Goal: Task Accomplishment & Management: Manage account settings

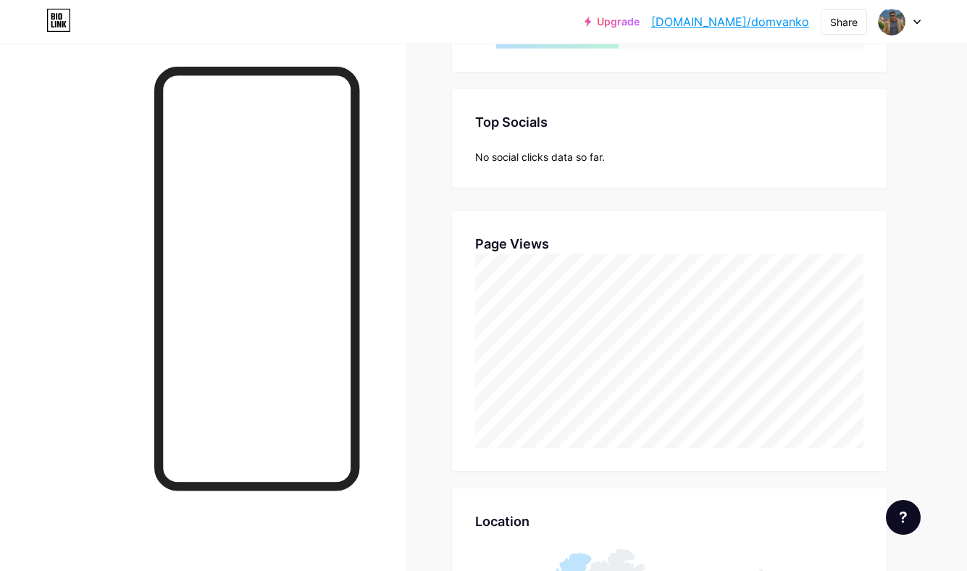
scroll to position [571, 967]
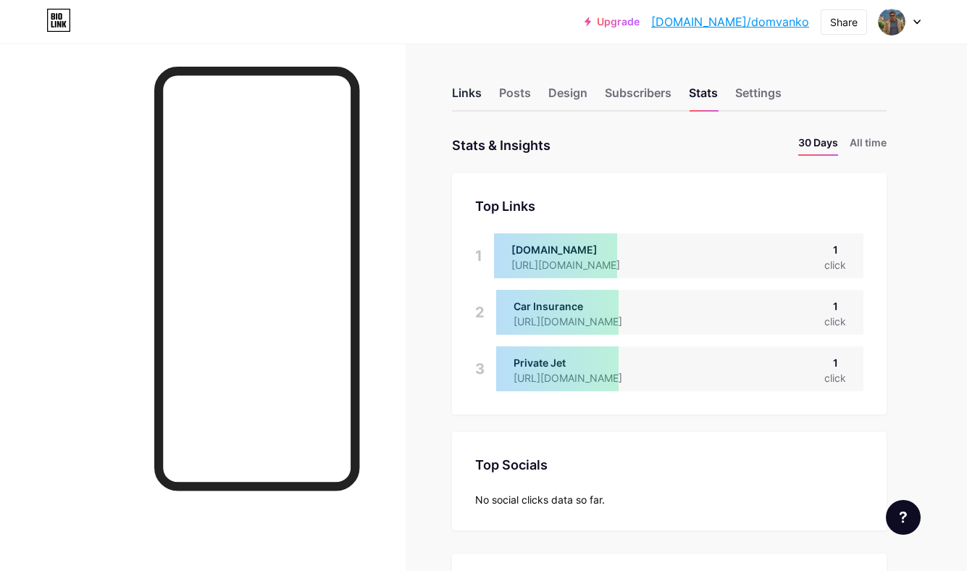
click at [464, 93] on div "Links" at bounding box center [467, 97] width 30 height 26
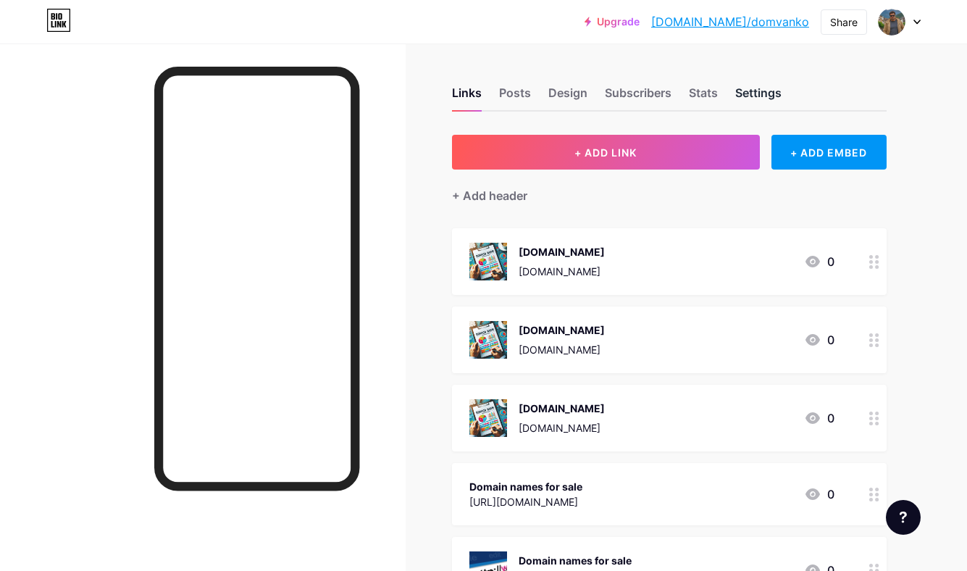
click at [754, 93] on div "Settings" at bounding box center [759, 97] width 46 height 26
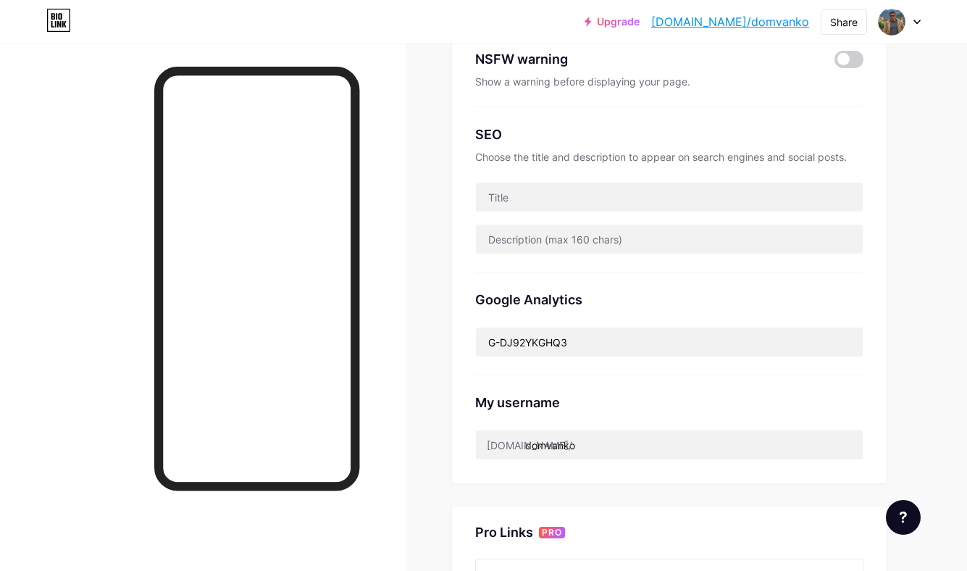
scroll to position [343, 0]
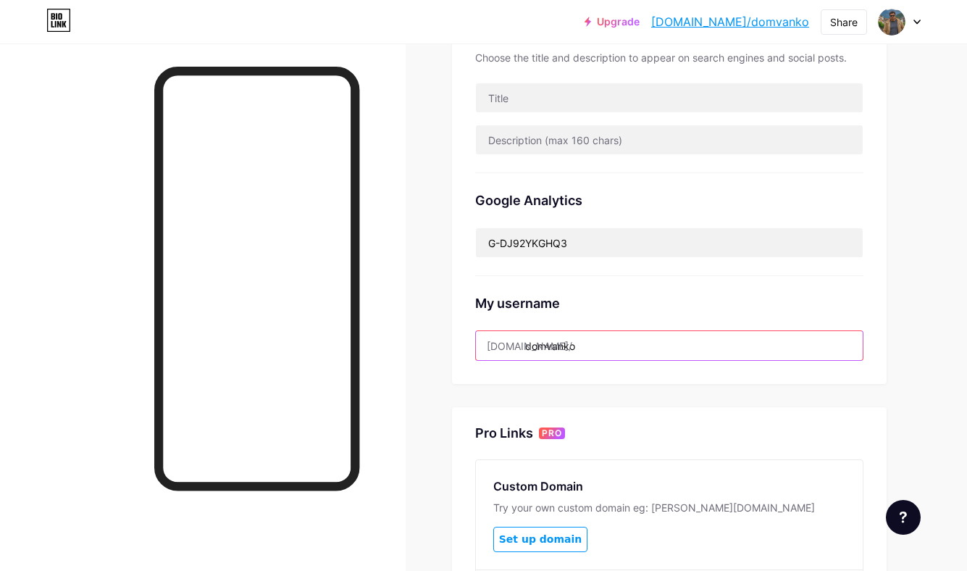
drag, startPoint x: 528, startPoint y: 348, endPoint x: 679, endPoint y: 344, distance: 151.5
click at [681, 344] on input "domvanko" at bounding box center [669, 345] width 387 height 29
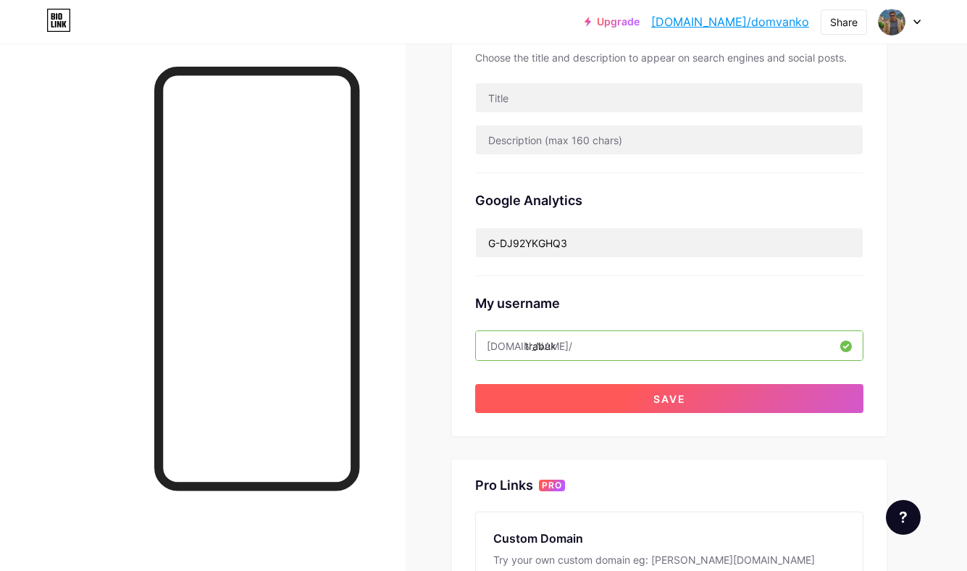
type input "trabuk"
click at [759, 395] on button "Save" at bounding box center [669, 398] width 388 height 29
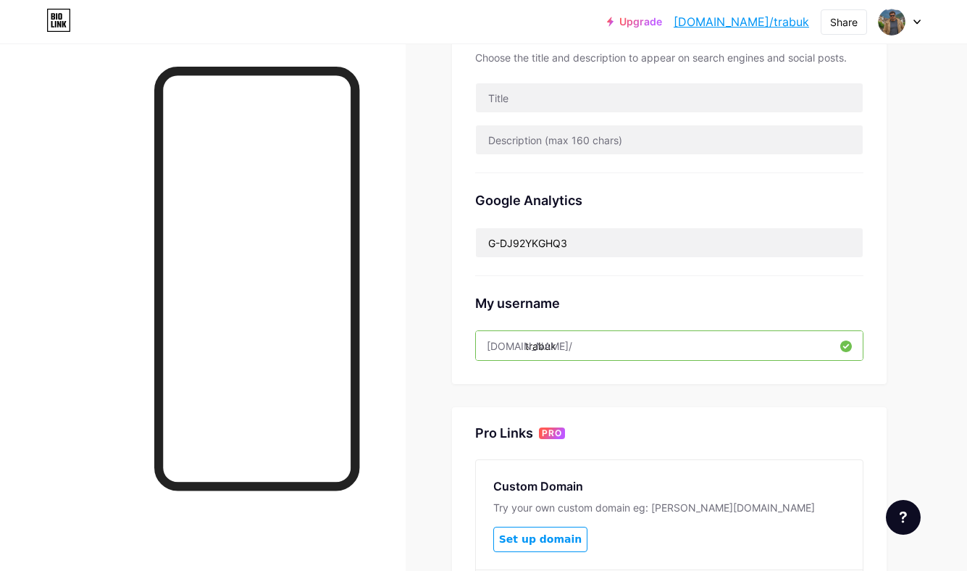
scroll to position [0, 0]
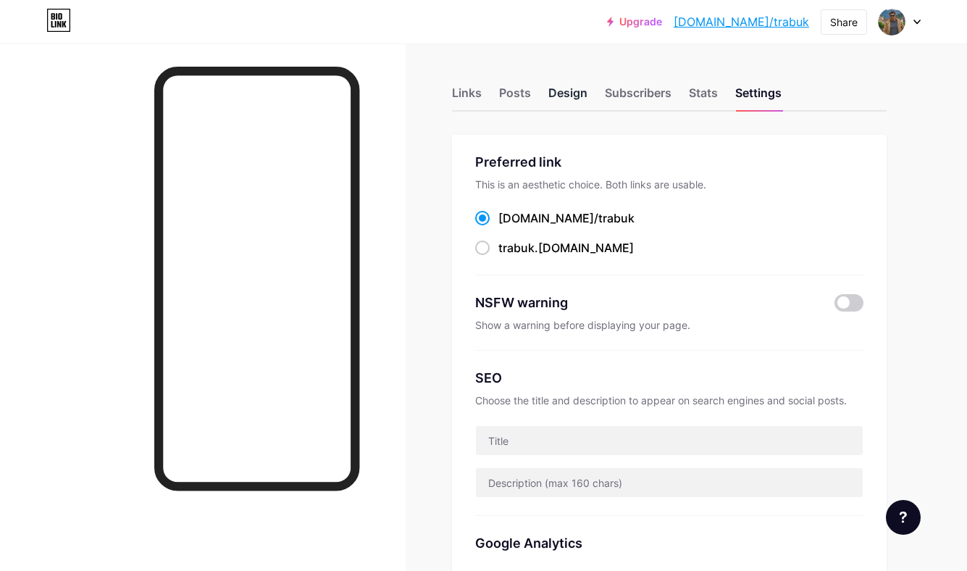
click at [565, 88] on div "Design" at bounding box center [568, 97] width 39 height 26
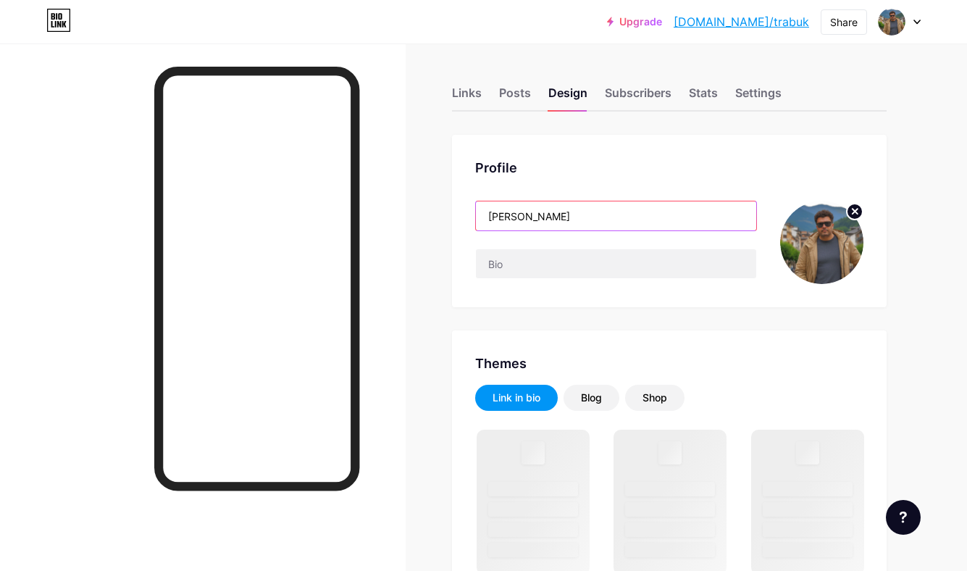
click at [565, 217] on input "Dom Vanko" at bounding box center [616, 215] width 280 height 29
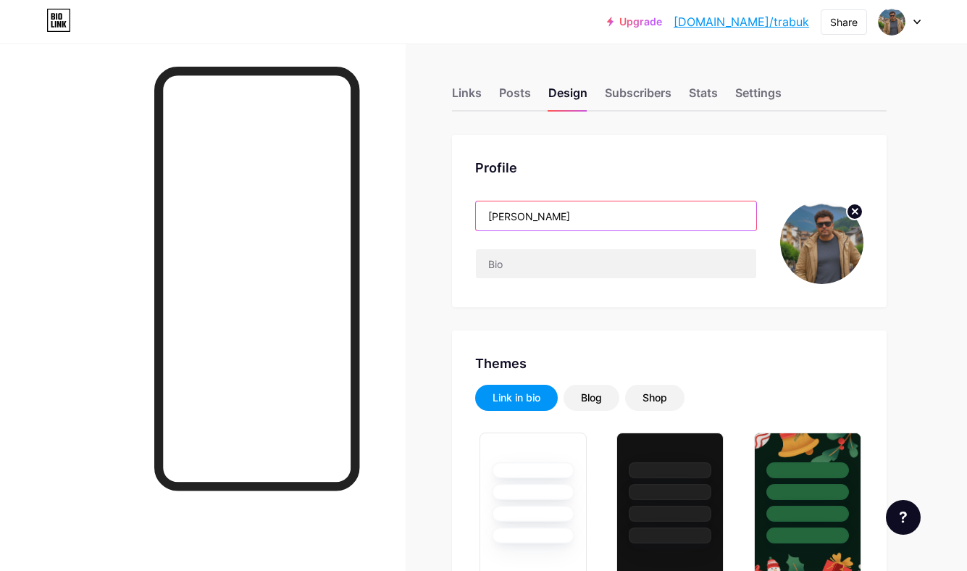
type input "Dom"
type input "#ffffff"
type input "#000000"
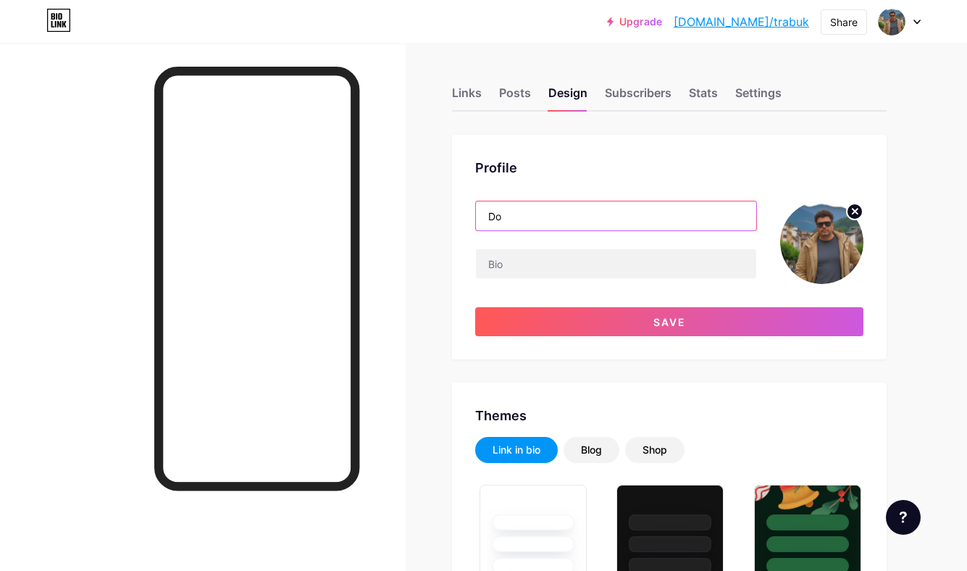
type input "D"
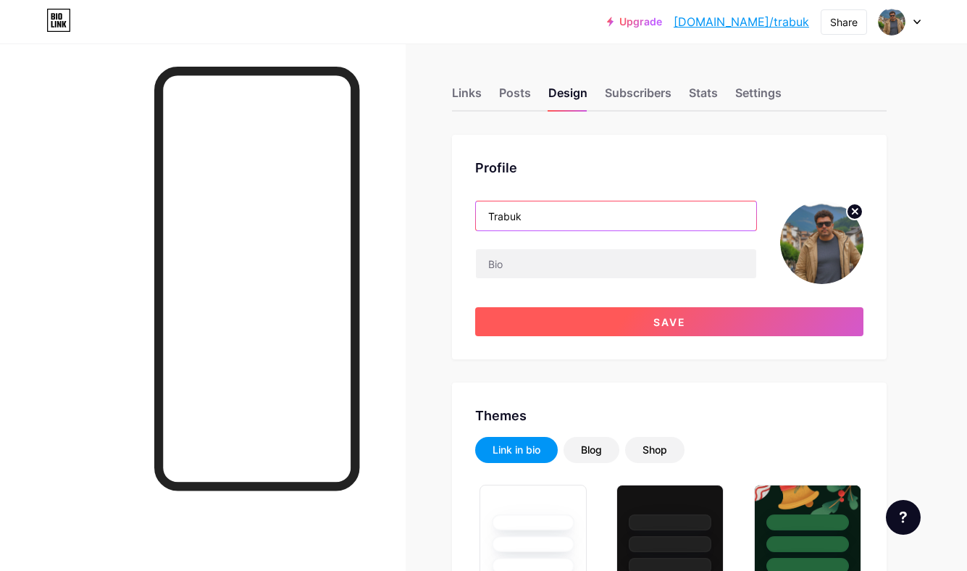
type input "Trabuk"
click at [667, 324] on span "Save" at bounding box center [670, 322] width 33 height 12
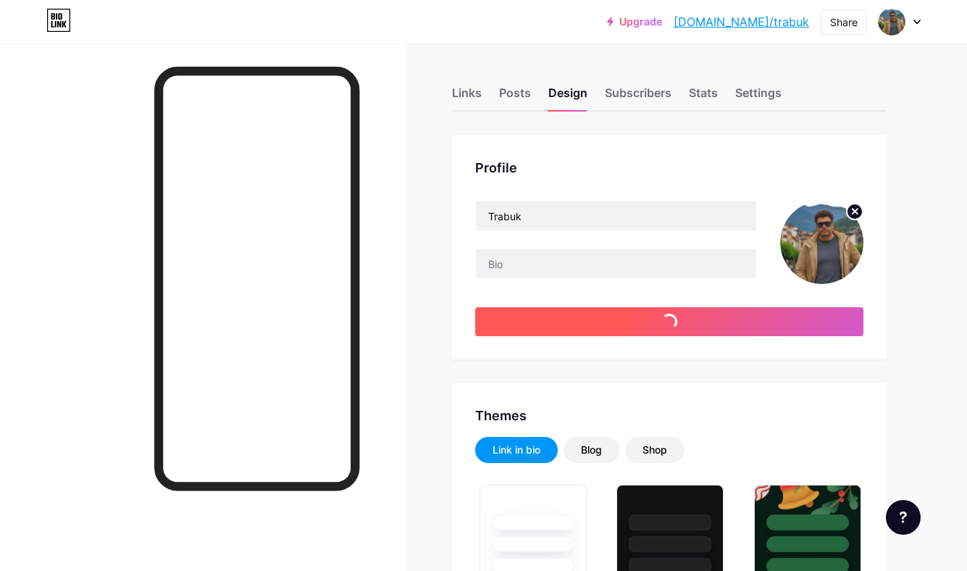
type input "#ffffff"
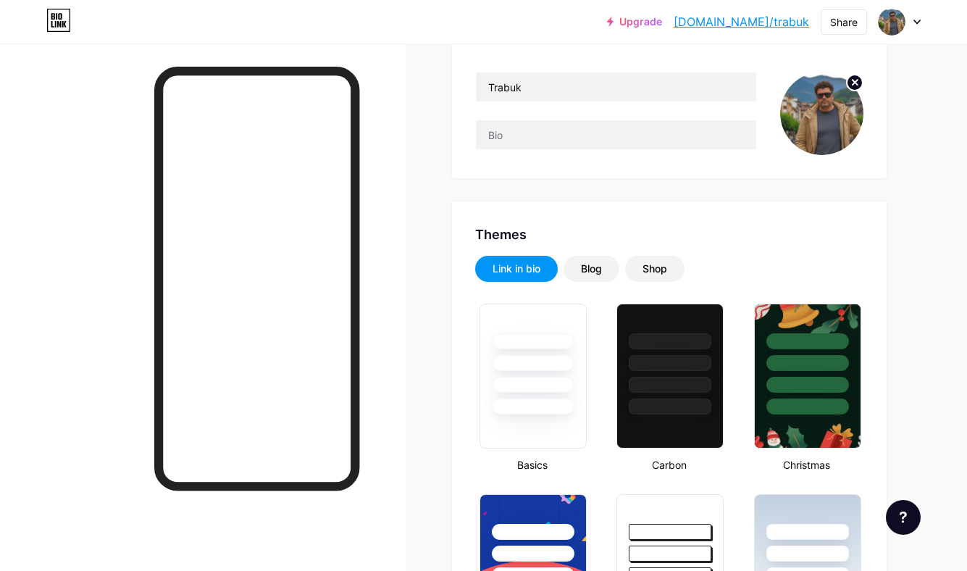
scroll to position [180, 0]
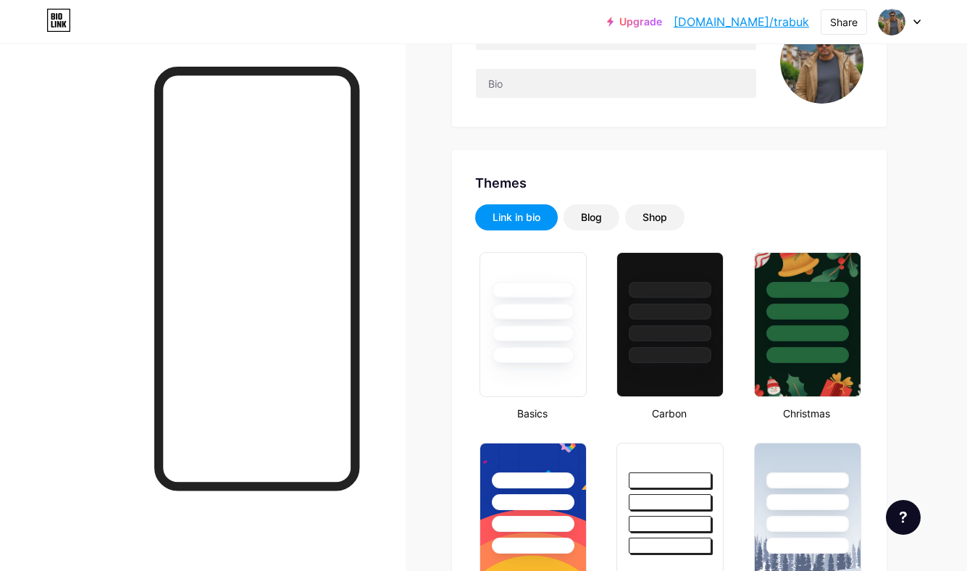
click at [667, 324] on div at bounding box center [670, 308] width 106 height 110
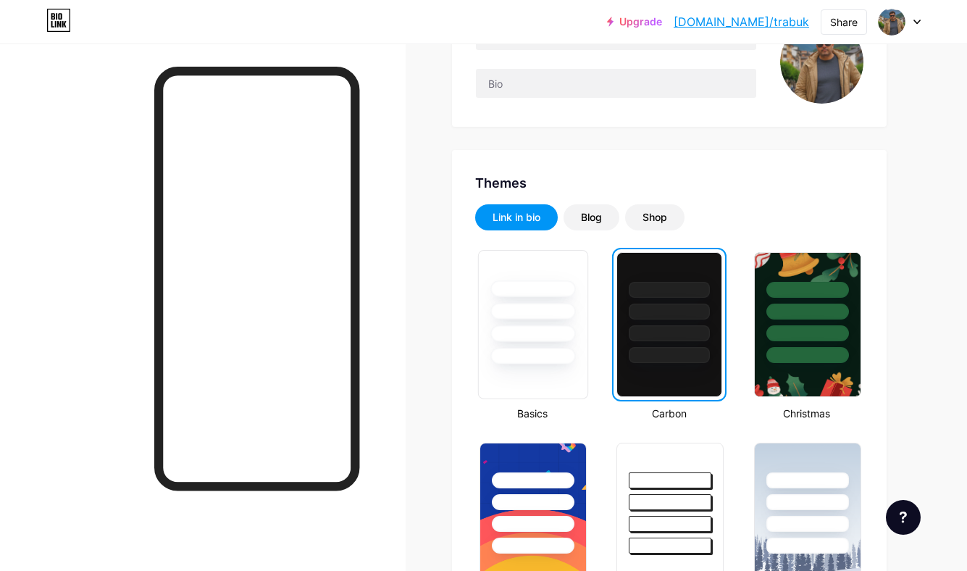
scroll to position [0, 0]
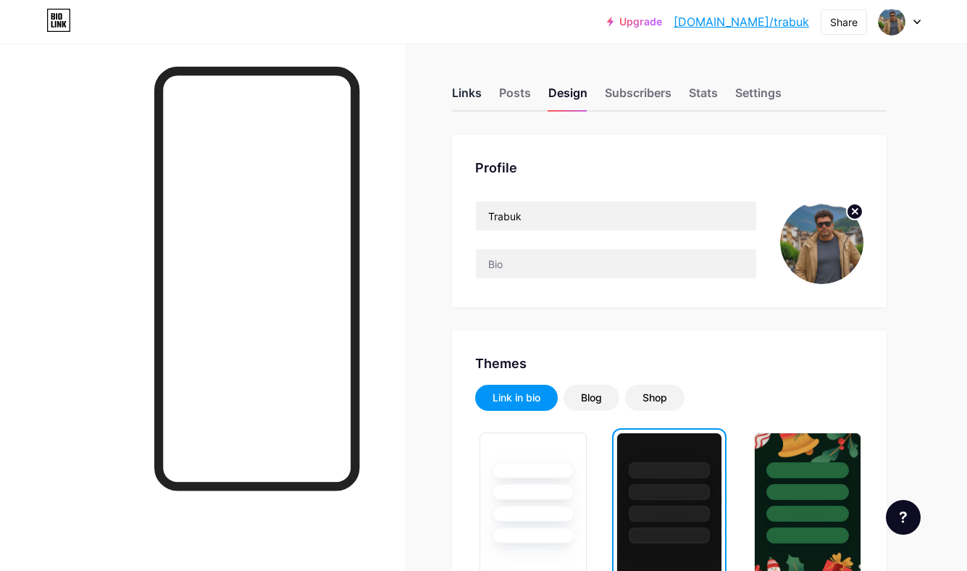
click at [465, 91] on div "Links" at bounding box center [467, 97] width 30 height 26
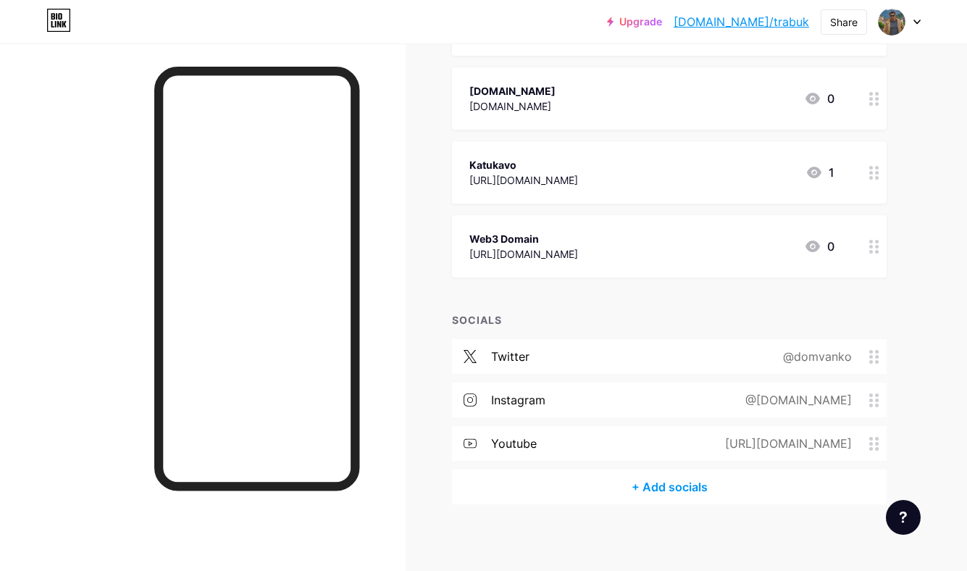
scroll to position [2784, 0]
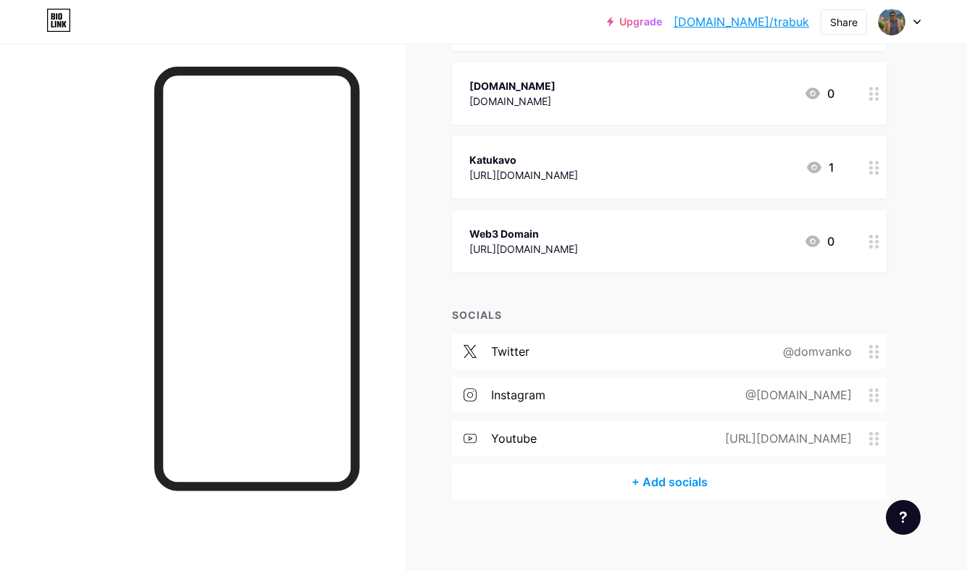
click at [863, 437] on div "https://www.youtube.com/@talkcart" at bounding box center [785, 438] width 167 height 17
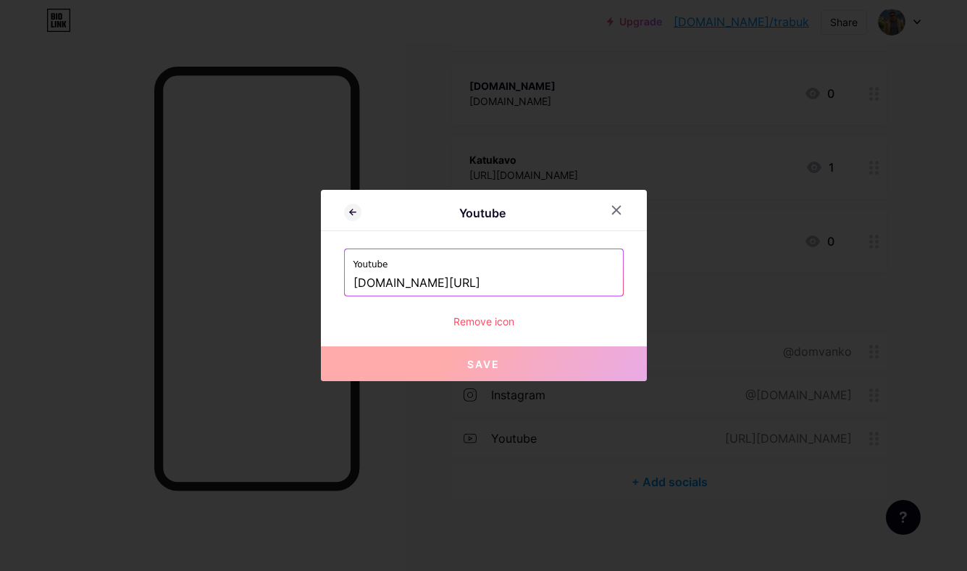
click at [491, 320] on div "Remove icon" at bounding box center [484, 321] width 280 height 15
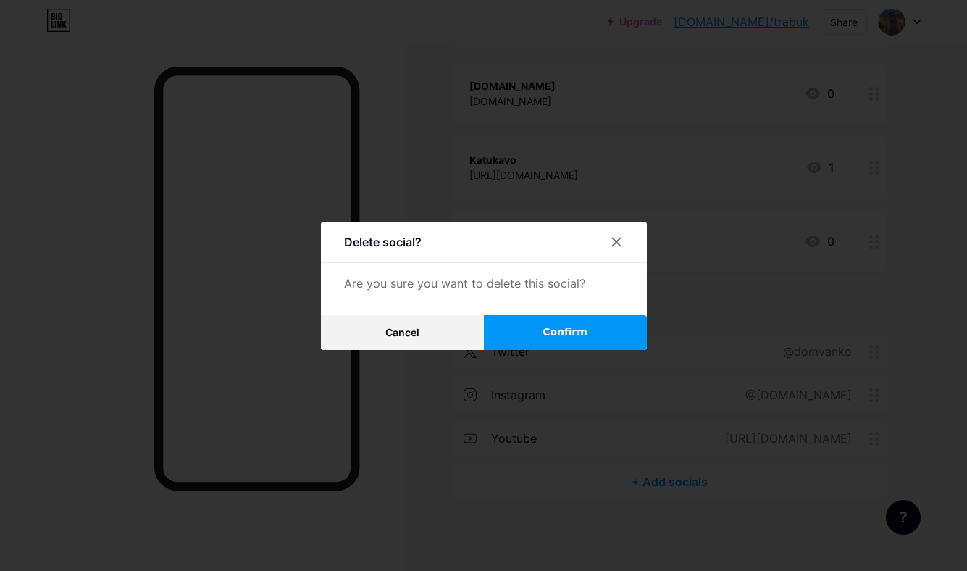
click at [546, 331] on span "Confirm" at bounding box center [565, 332] width 45 height 15
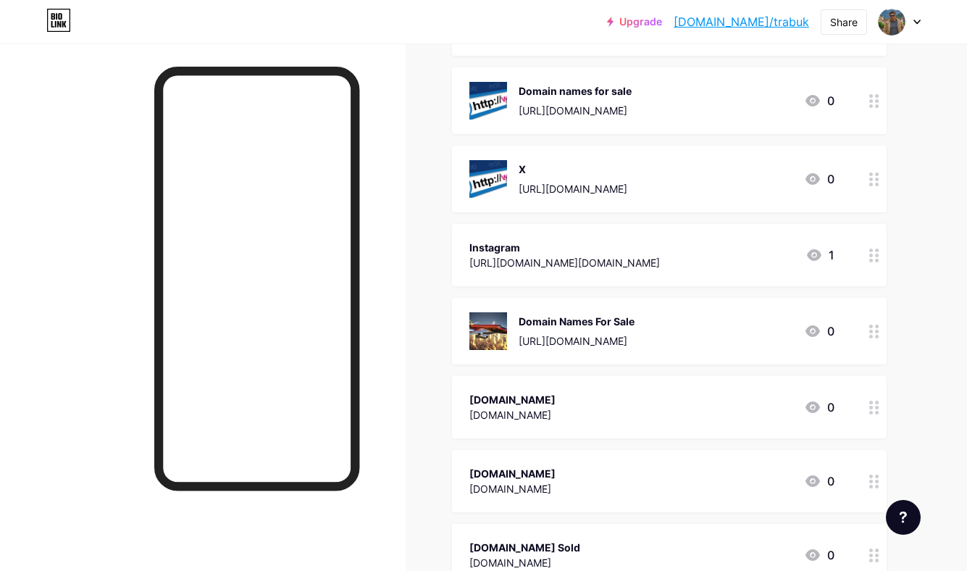
scroll to position [0, 0]
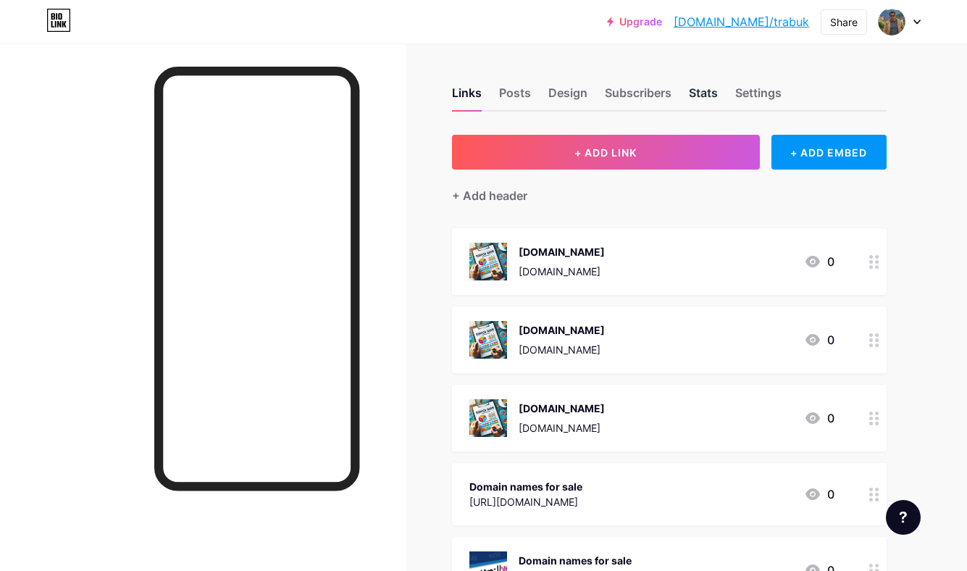
click at [706, 99] on div "Stats" at bounding box center [703, 97] width 29 height 26
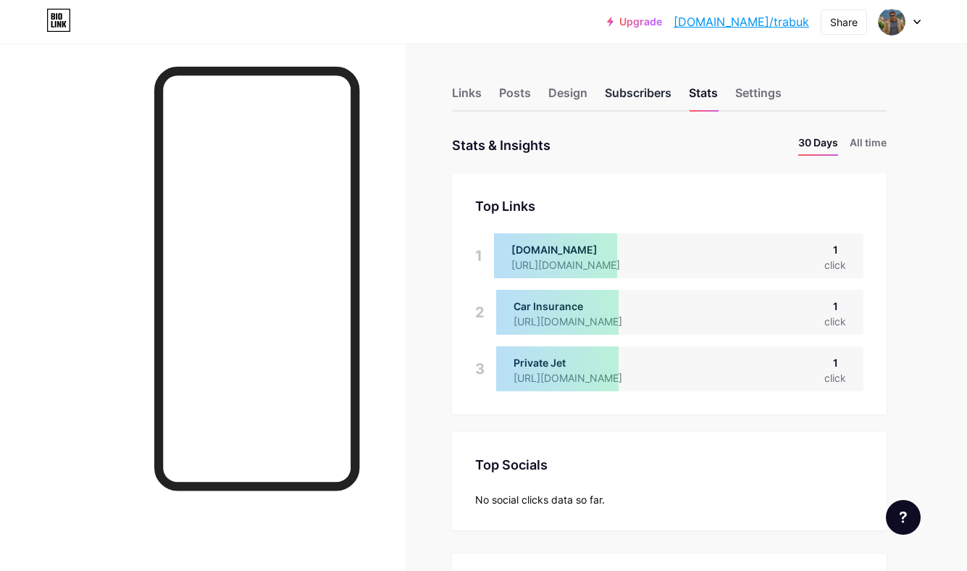
click at [642, 91] on div "Subscribers" at bounding box center [638, 97] width 67 height 26
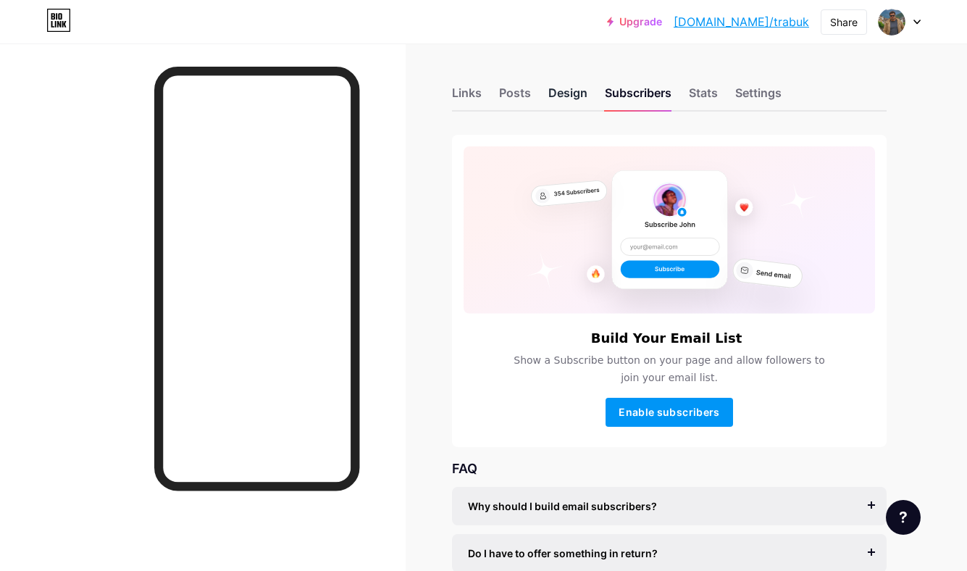
click at [559, 91] on div "Design" at bounding box center [568, 97] width 39 height 26
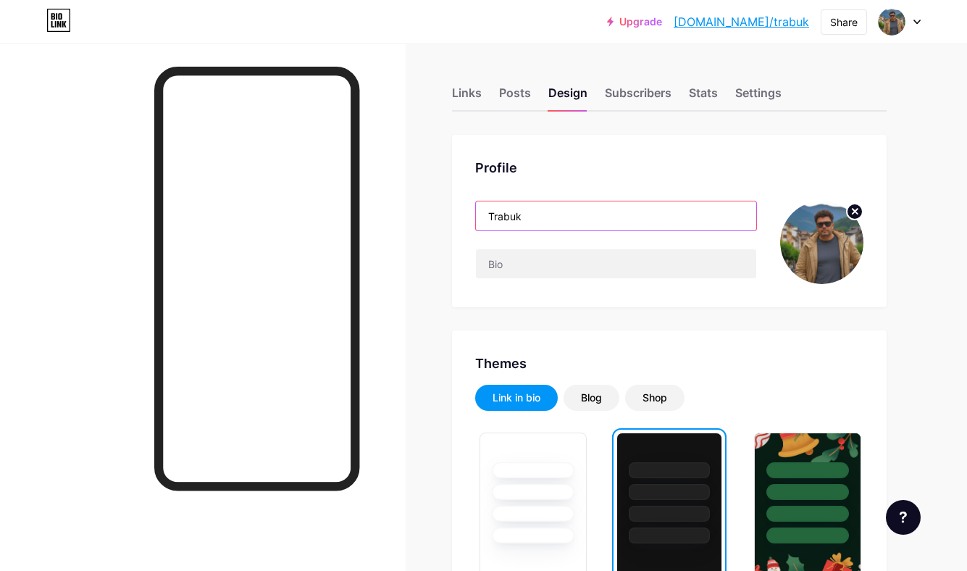
click at [541, 214] on input "Trabuk" at bounding box center [616, 215] width 280 height 29
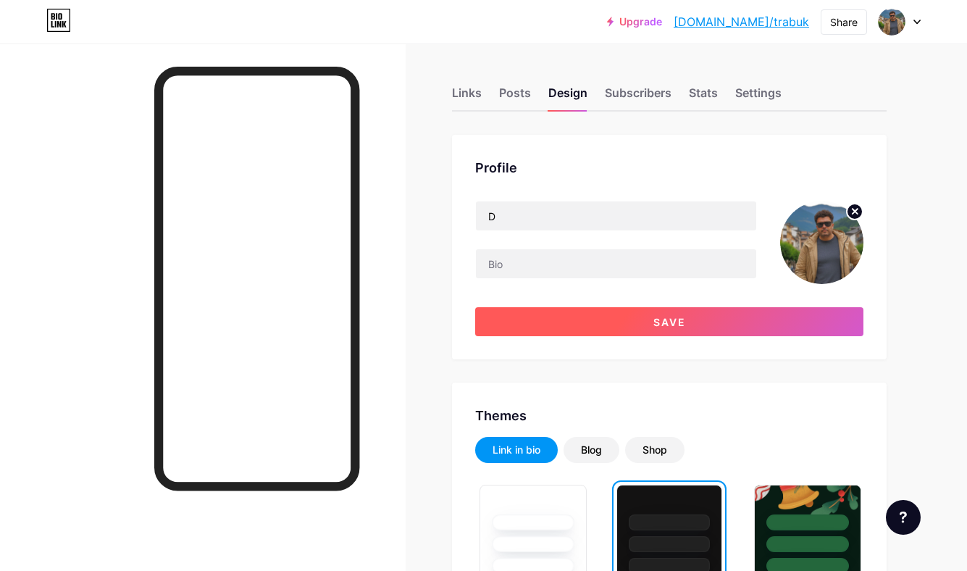
click at [638, 325] on button "Save" at bounding box center [669, 321] width 388 height 29
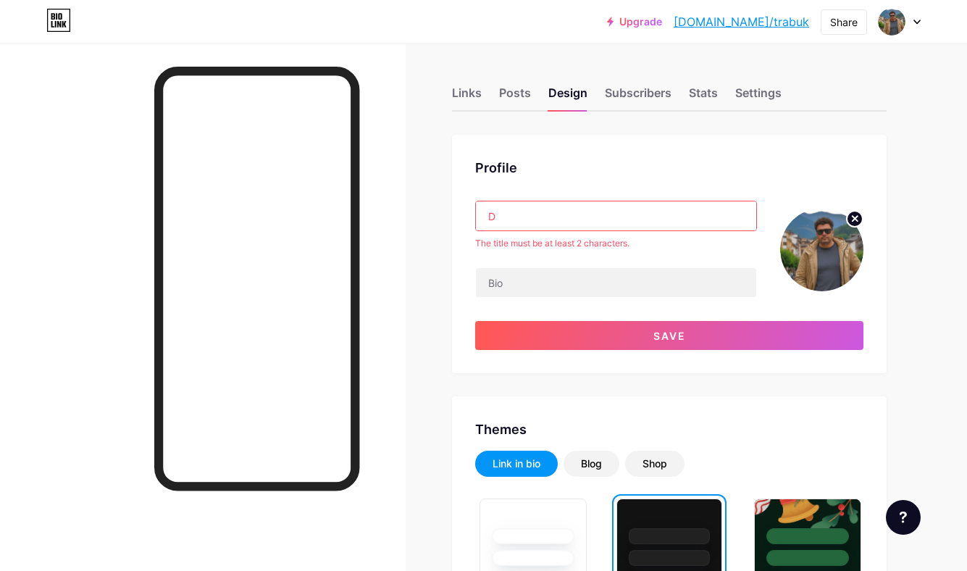
click at [519, 222] on input "D" at bounding box center [616, 215] width 280 height 29
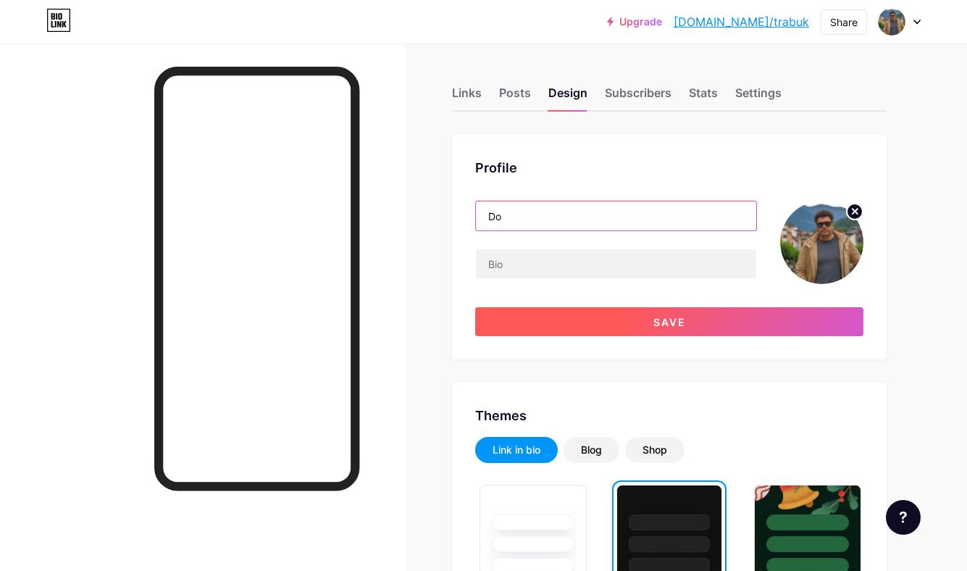
type input "Do"
click at [599, 332] on button "Save" at bounding box center [669, 321] width 388 height 29
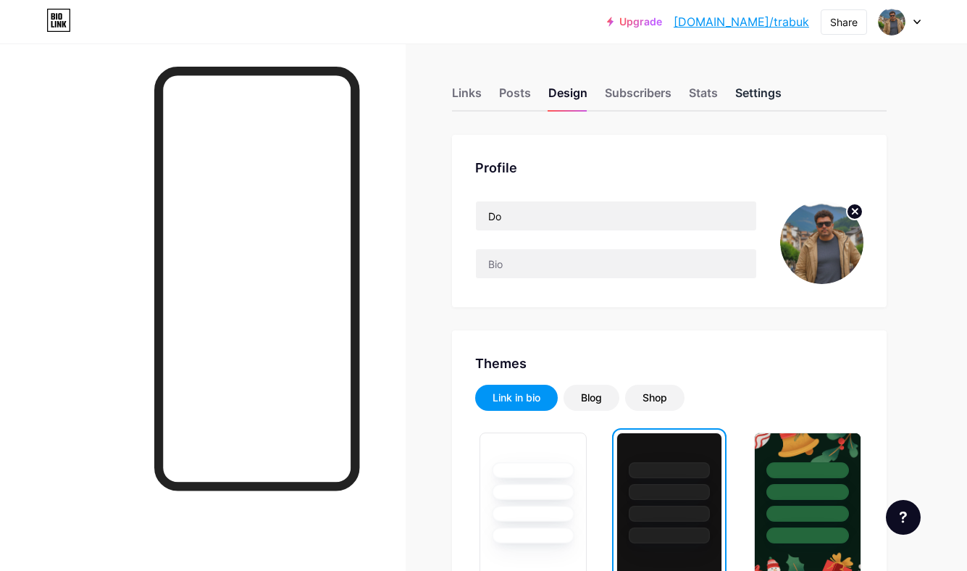
click at [763, 104] on div "Settings" at bounding box center [759, 97] width 46 height 26
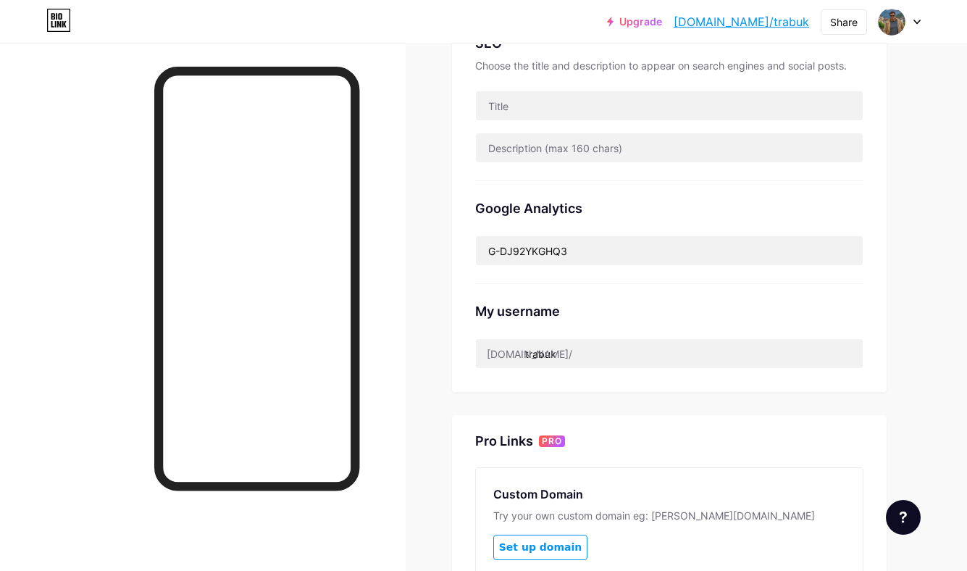
scroll to position [338, 0]
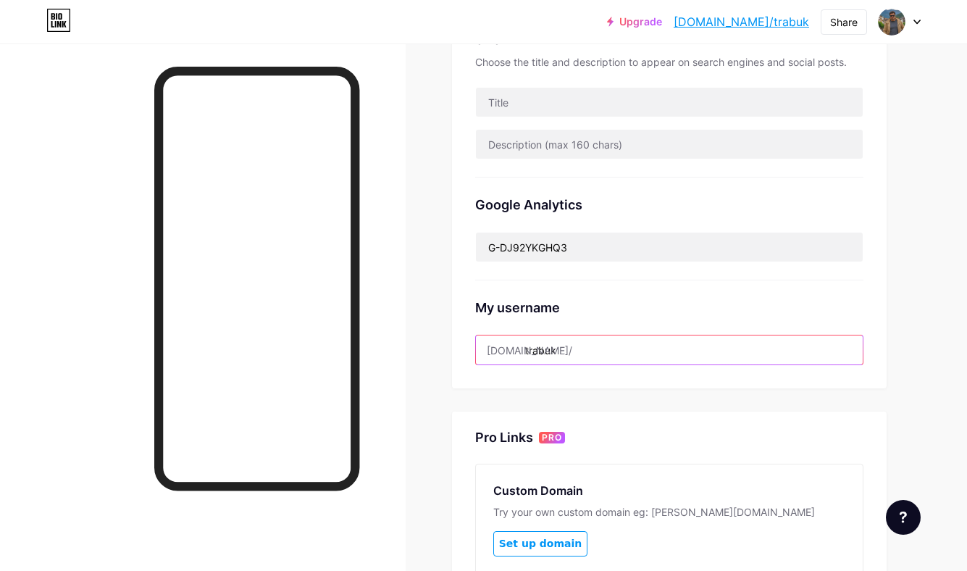
click at [578, 347] on input "trabuk" at bounding box center [669, 350] width 387 height 29
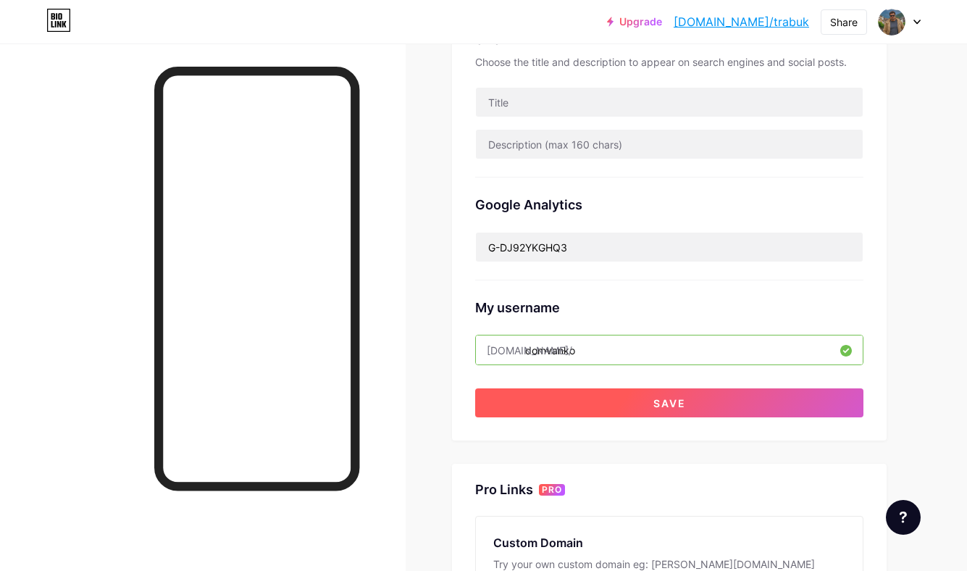
type input "domvanko"
click at [617, 401] on button "Save" at bounding box center [669, 402] width 388 height 29
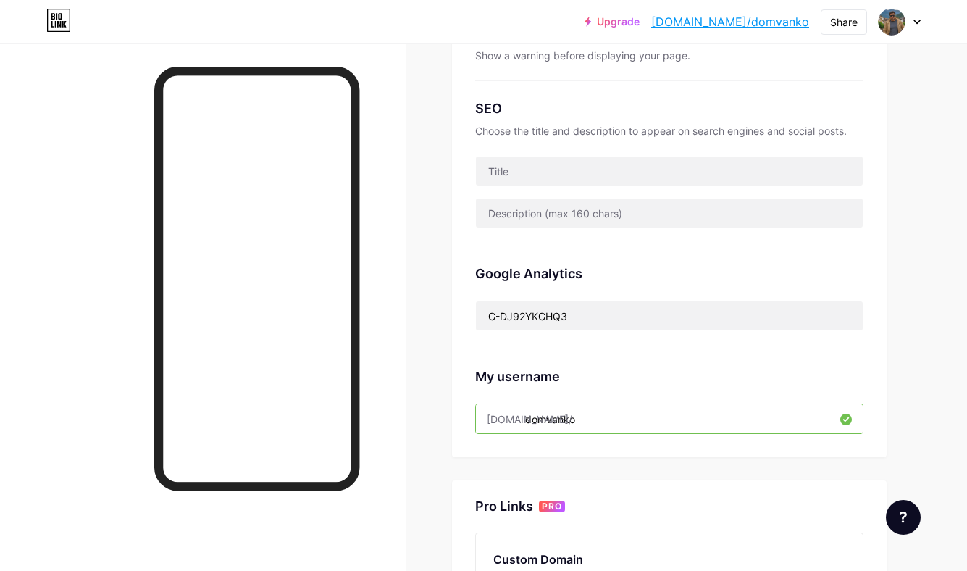
scroll to position [0, 0]
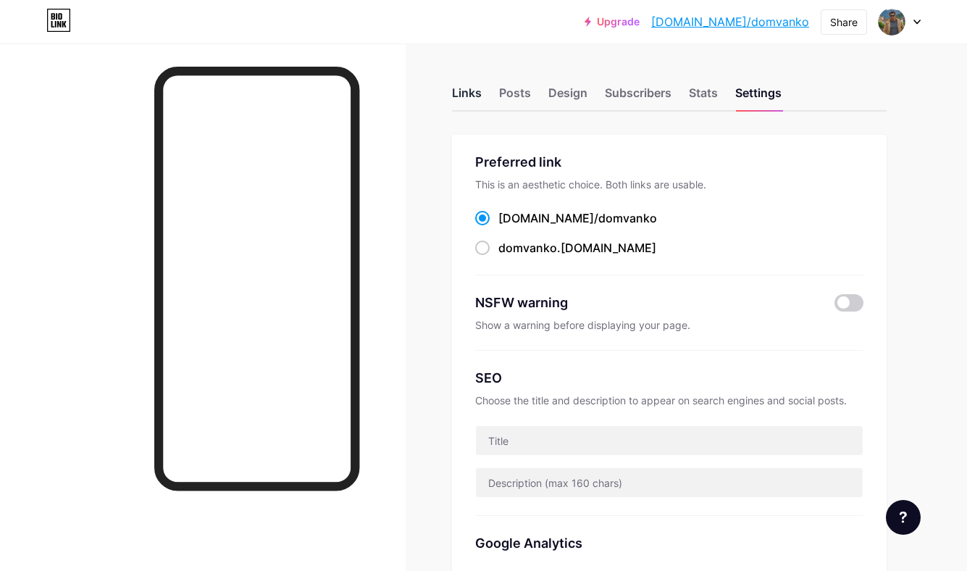
click at [463, 91] on div "Links" at bounding box center [467, 97] width 30 height 26
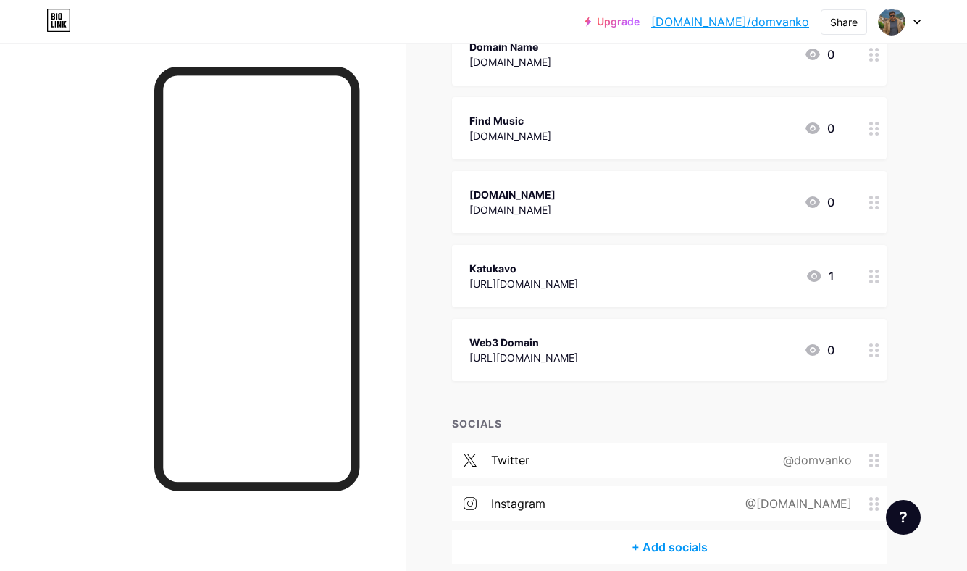
scroll to position [2740, 0]
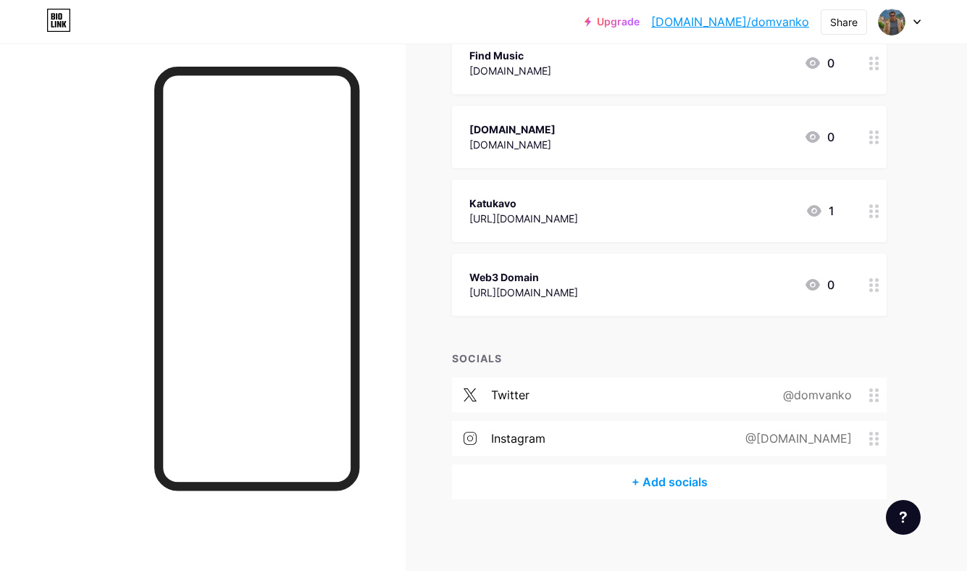
click at [852, 434] on div "@art.uno" at bounding box center [796, 438] width 147 height 17
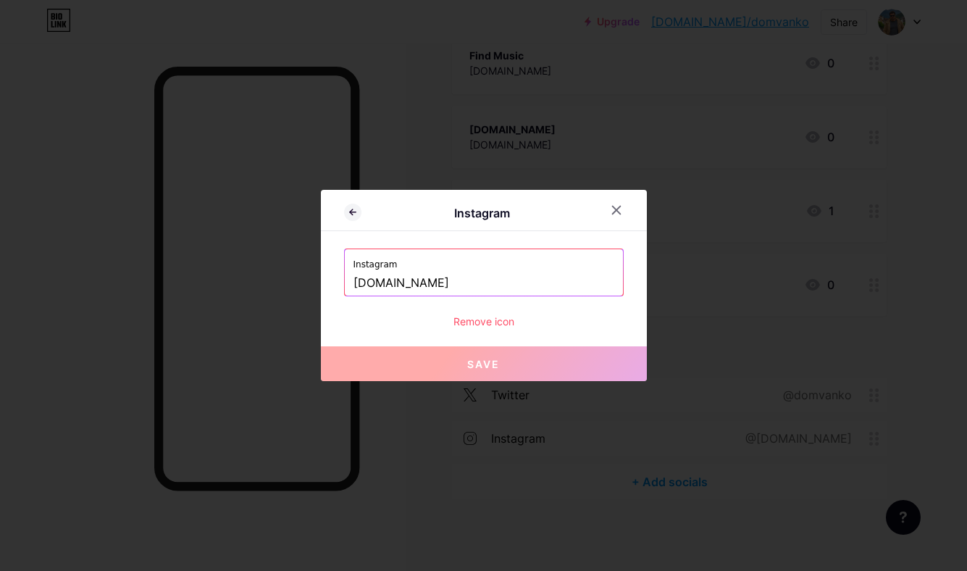
click at [516, 321] on div "Remove icon" at bounding box center [484, 321] width 280 height 15
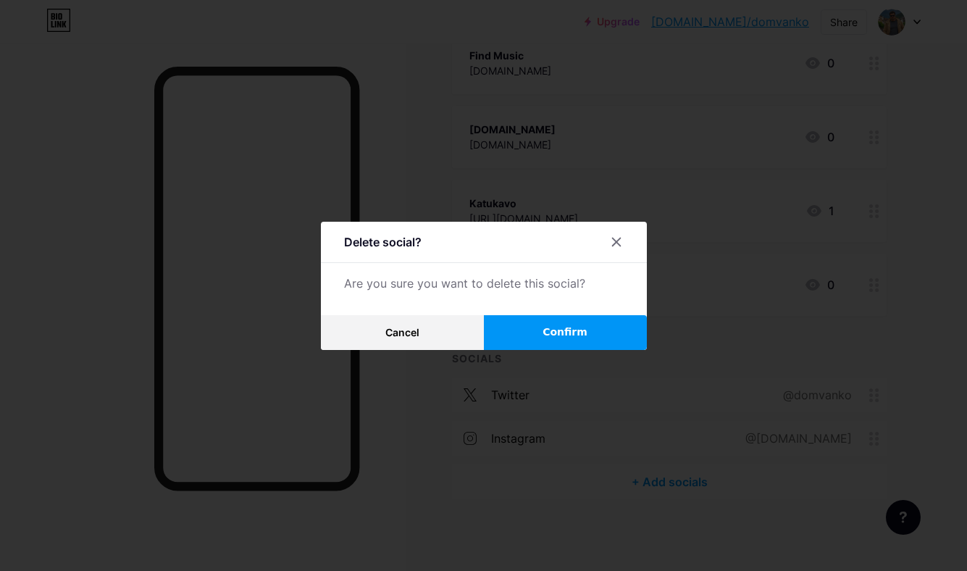
click at [516, 321] on button "Confirm" at bounding box center [565, 332] width 163 height 35
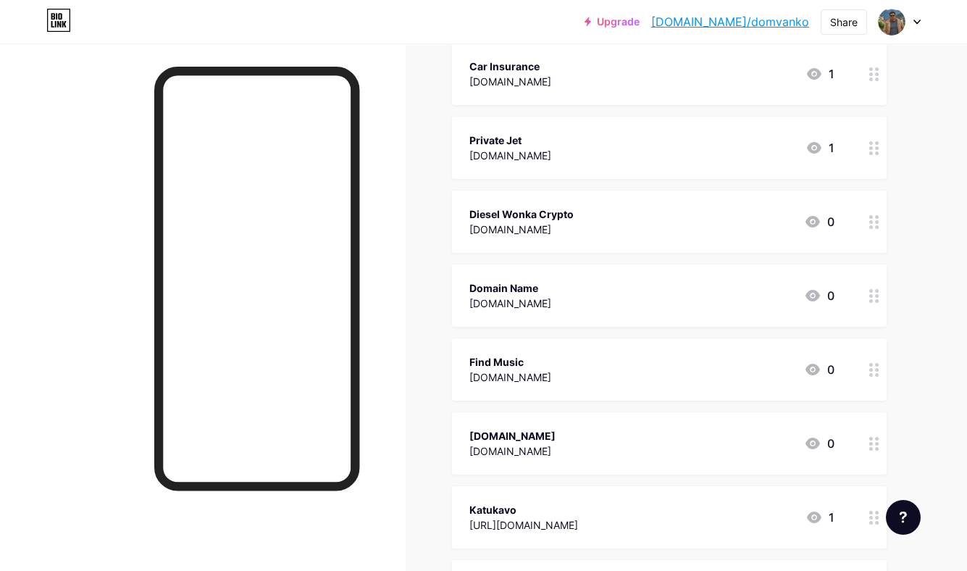
scroll to position [2697, 0]
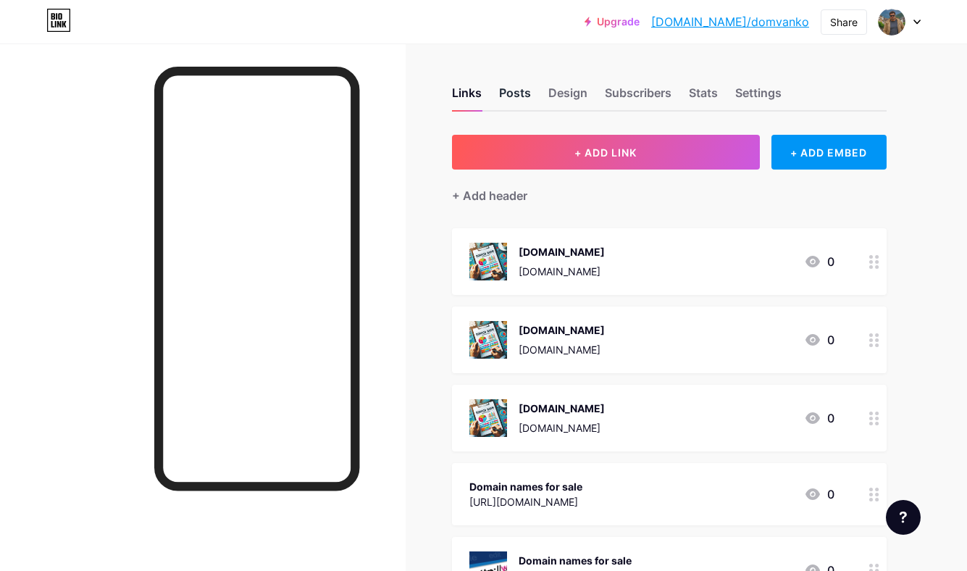
click at [516, 89] on div "Posts" at bounding box center [515, 97] width 32 height 26
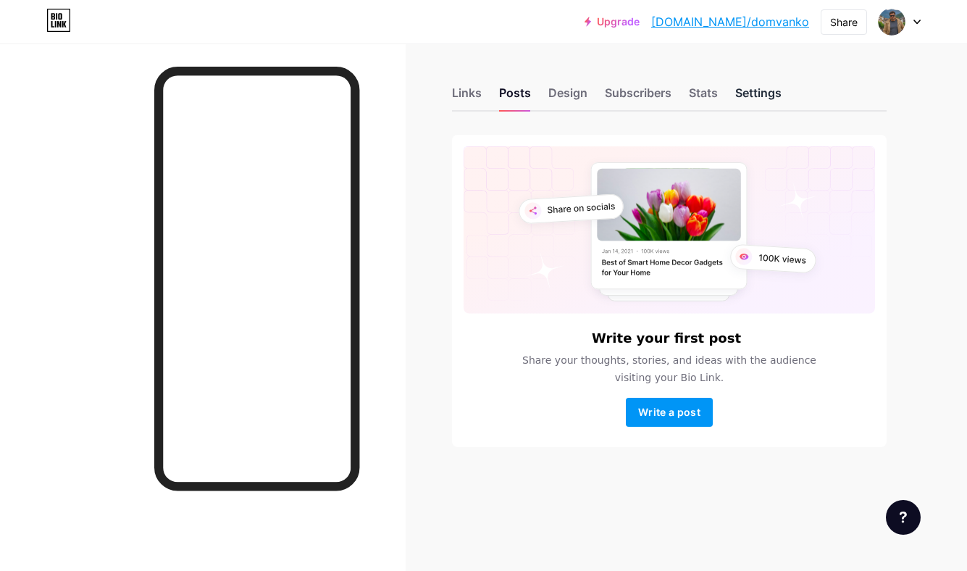
click at [757, 86] on div "Settings" at bounding box center [759, 97] width 46 height 26
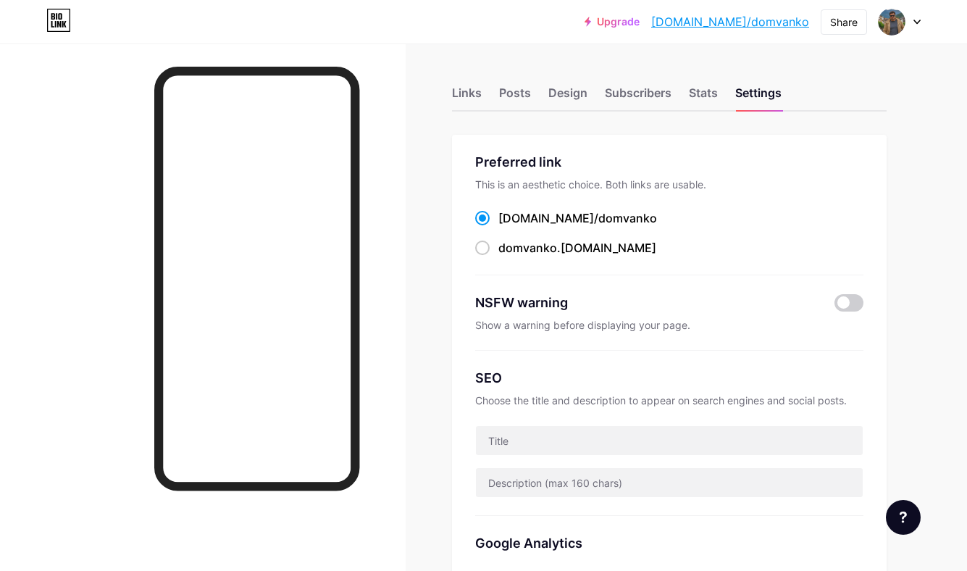
click at [703, 81] on div "Links Posts Design Subscribers Stats Settings" at bounding box center [669, 86] width 435 height 51
click at [703, 88] on div "Stats" at bounding box center [703, 97] width 29 height 26
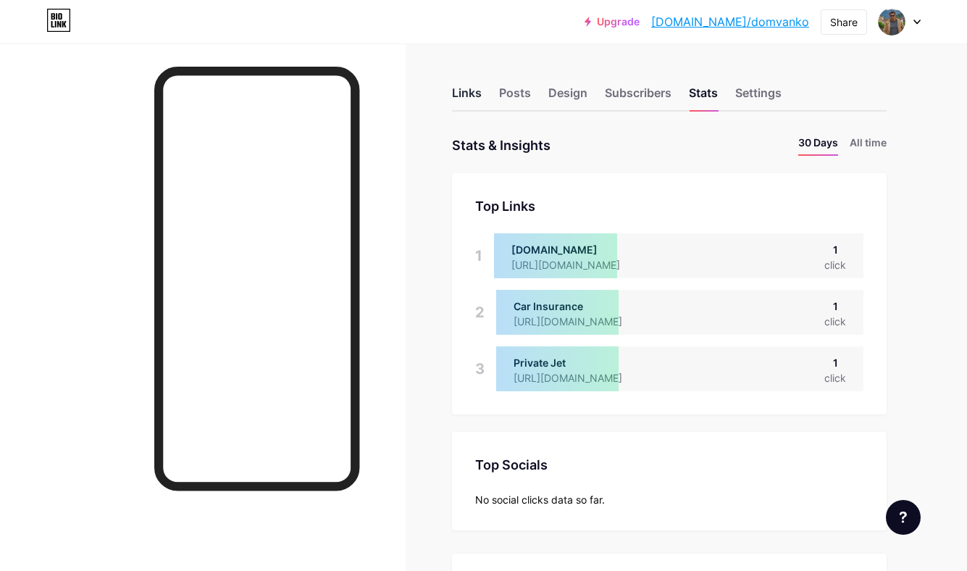
click at [478, 91] on div "Links" at bounding box center [467, 97] width 30 height 26
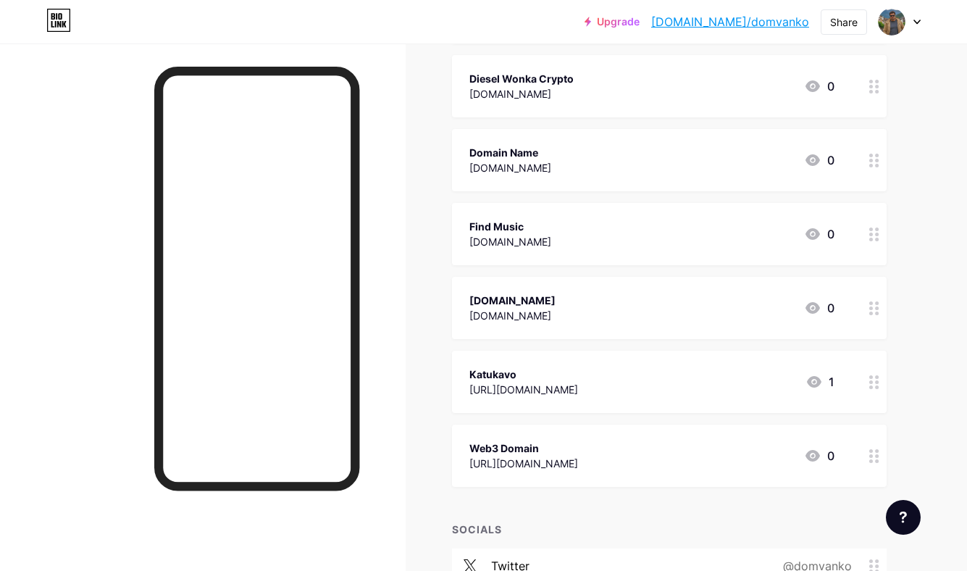
scroll to position [2697, 0]
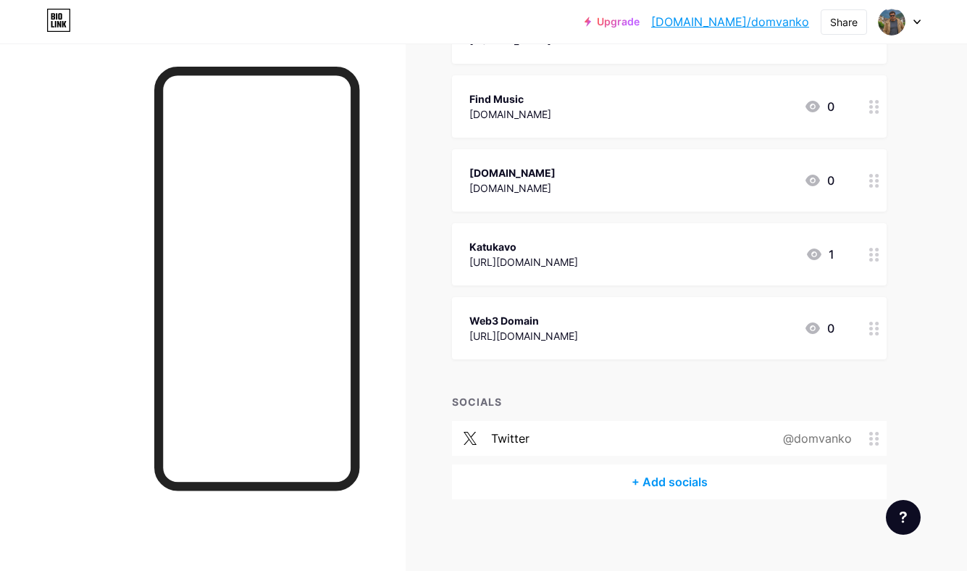
click at [873, 436] on icon at bounding box center [875, 439] width 10 height 14
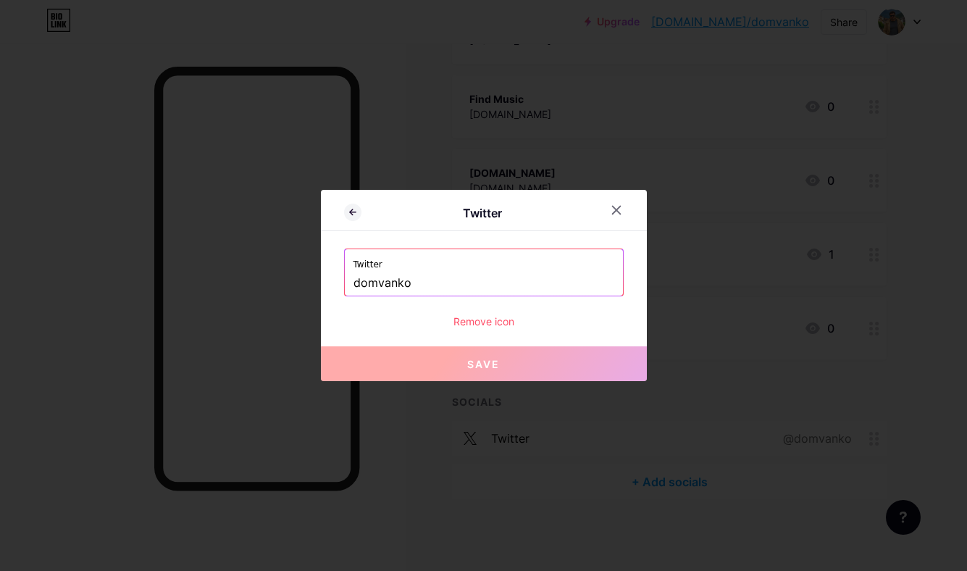
click at [524, 309] on div "Twitter domvanko Remove icon" at bounding box center [484, 289] width 280 height 80
click at [521, 315] on div "Remove icon" at bounding box center [484, 321] width 280 height 15
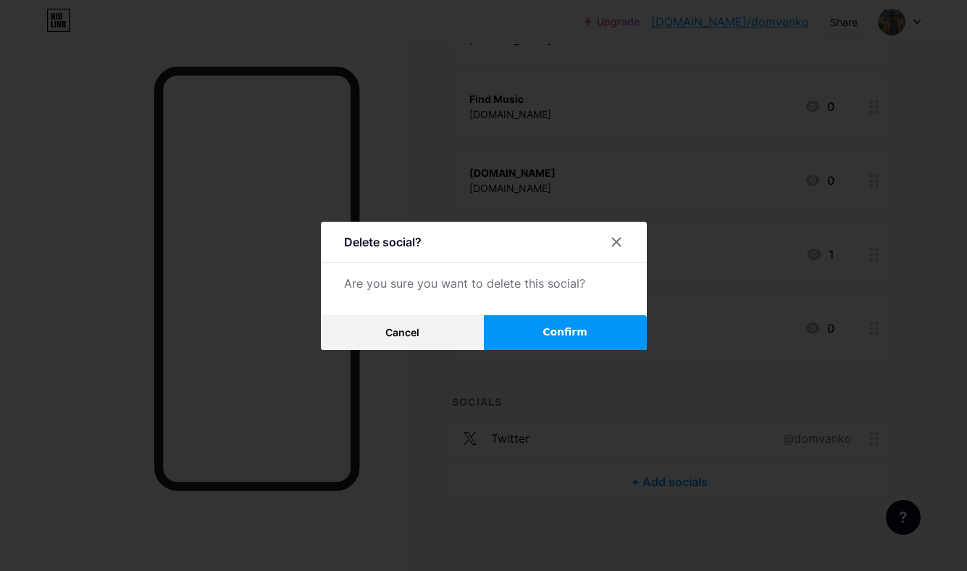
click at [536, 330] on button "Confirm" at bounding box center [565, 332] width 163 height 35
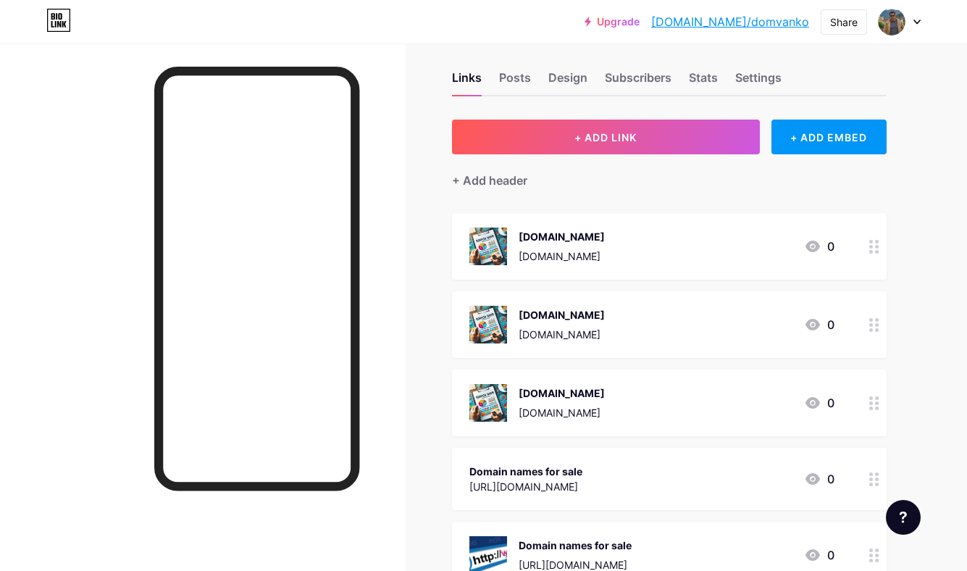
scroll to position [0, 0]
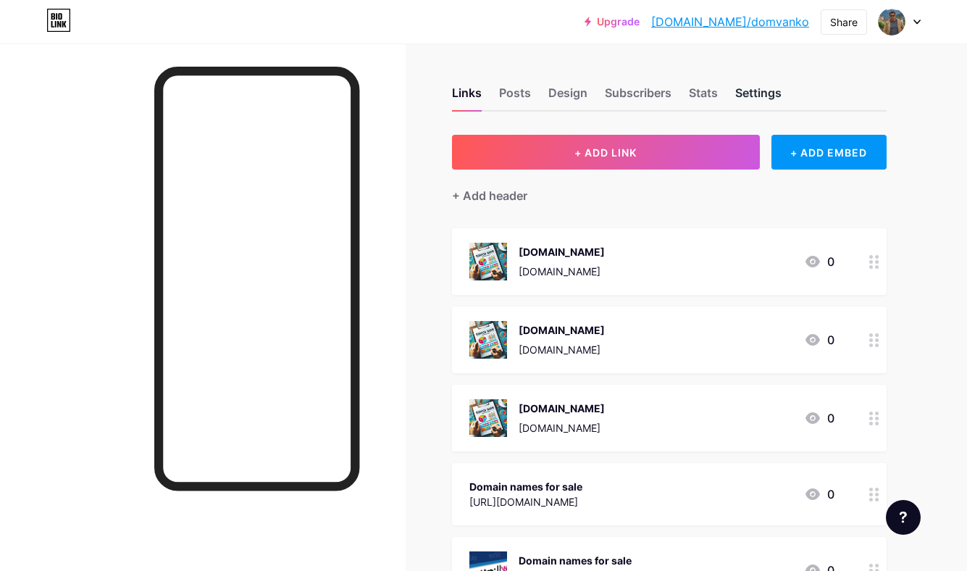
click at [766, 91] on div "Settings" at bounding box center [759, 97] width 46 height 26
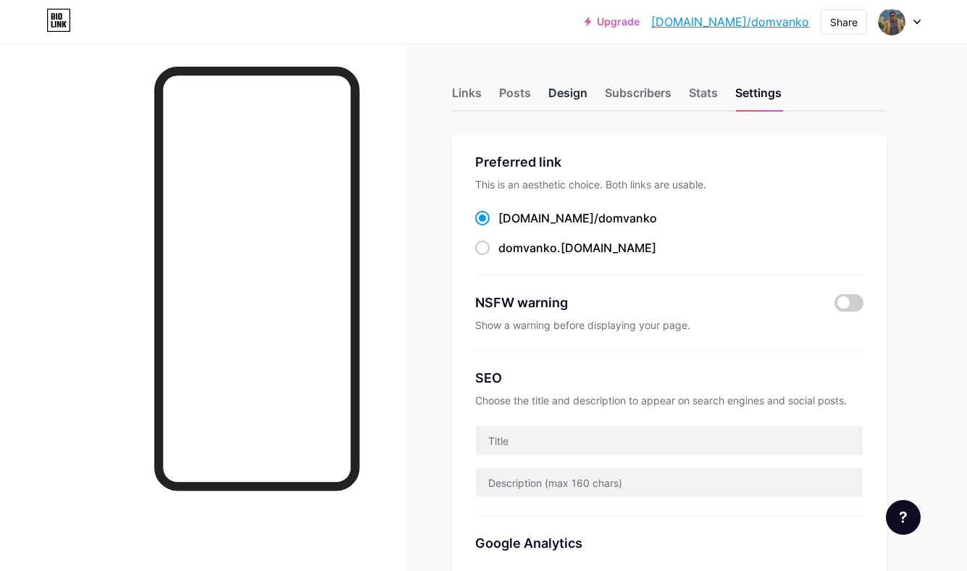
click at [562, 98] on div "Design" at bounding box center [568, 97] width 39 height 26
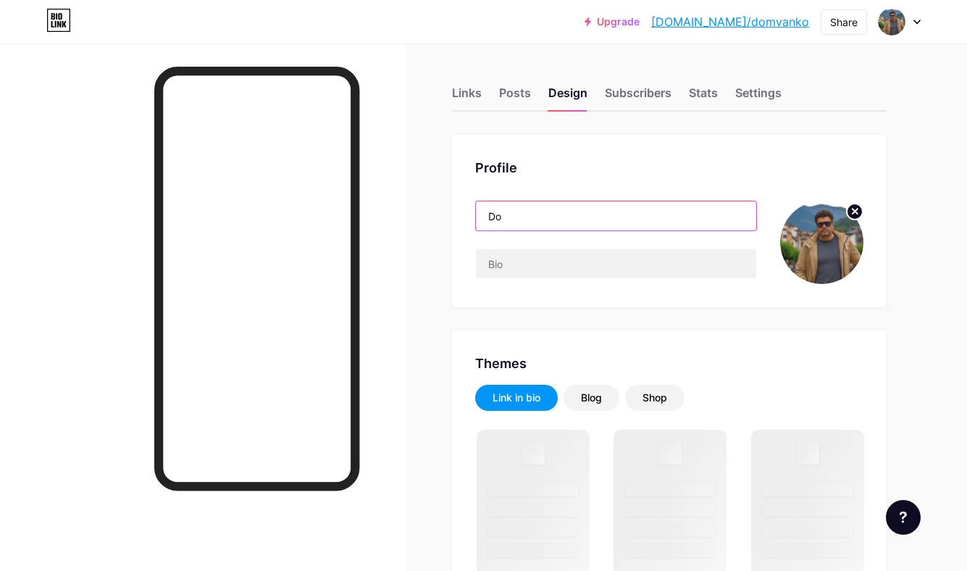
click at [525, 212] on input "Do" at bounding box center [616, 215] width 280 height 29
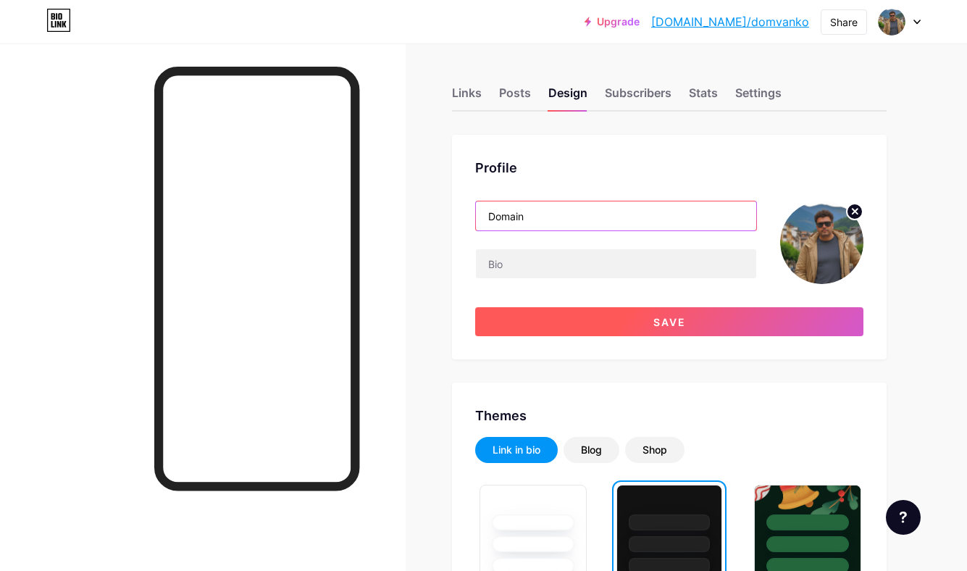
type input "Domain"
click at [600, 328] on button "Save" at bounding box center [669, 321] width 388 height 29
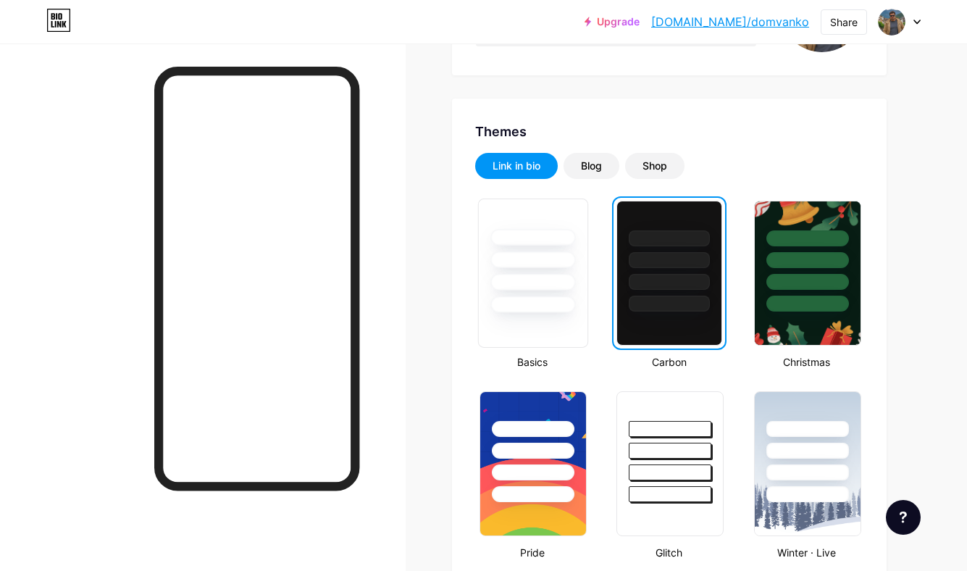
scroll to position [270, 0]
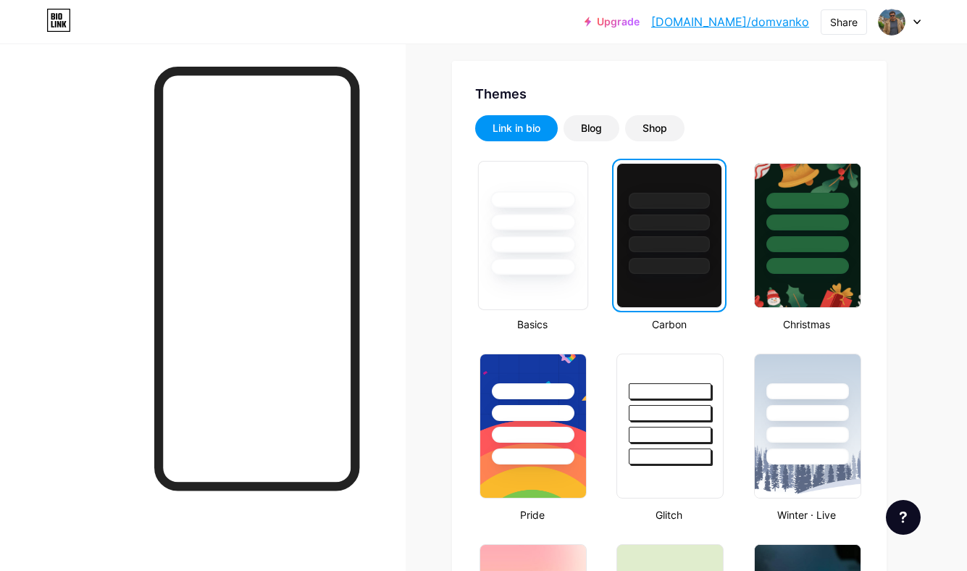
click at [543, 467] on img at bounding box center [533, 425] width 106 height 143
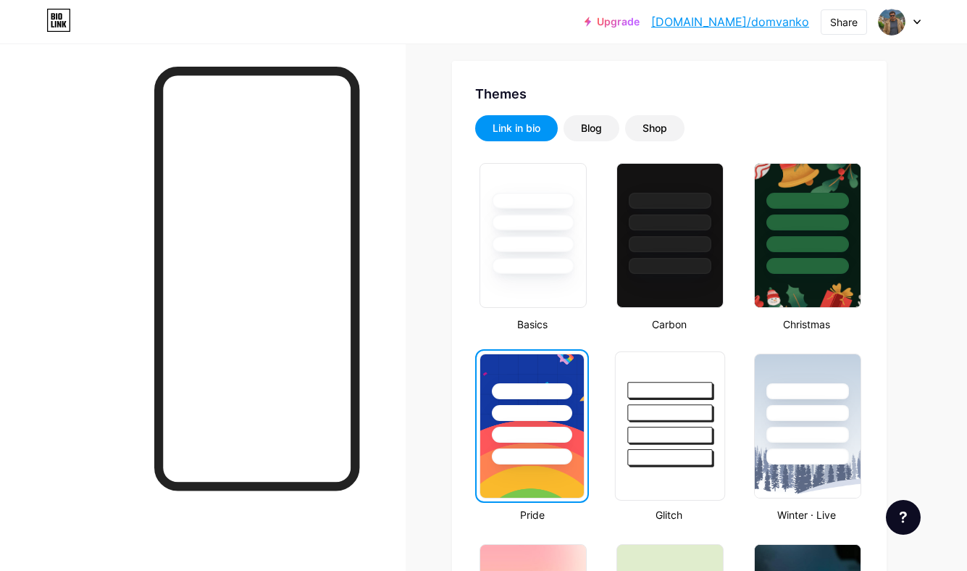
click at [642, 433] on div at bounding box center [670, 435] width 85 height 17
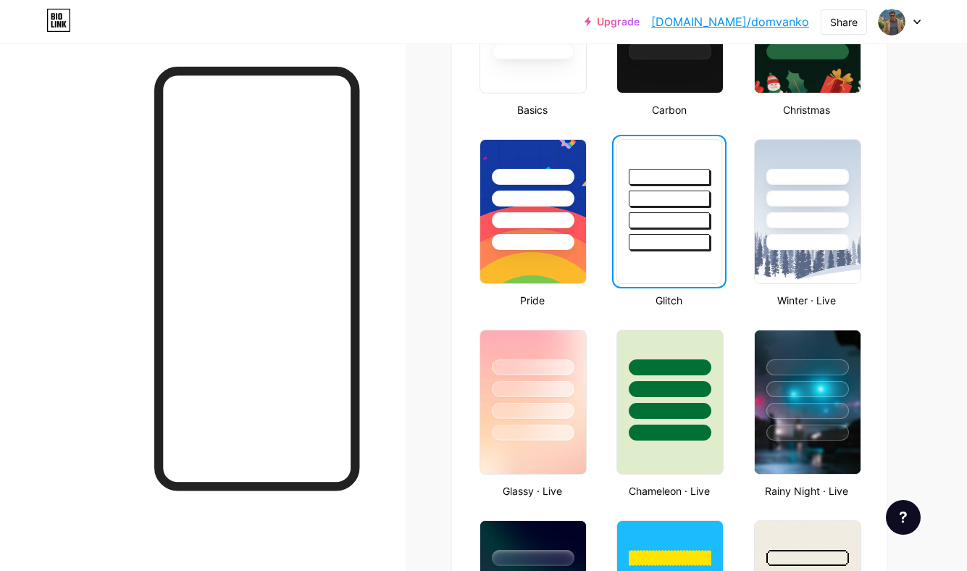
scroll to position [0, 0]
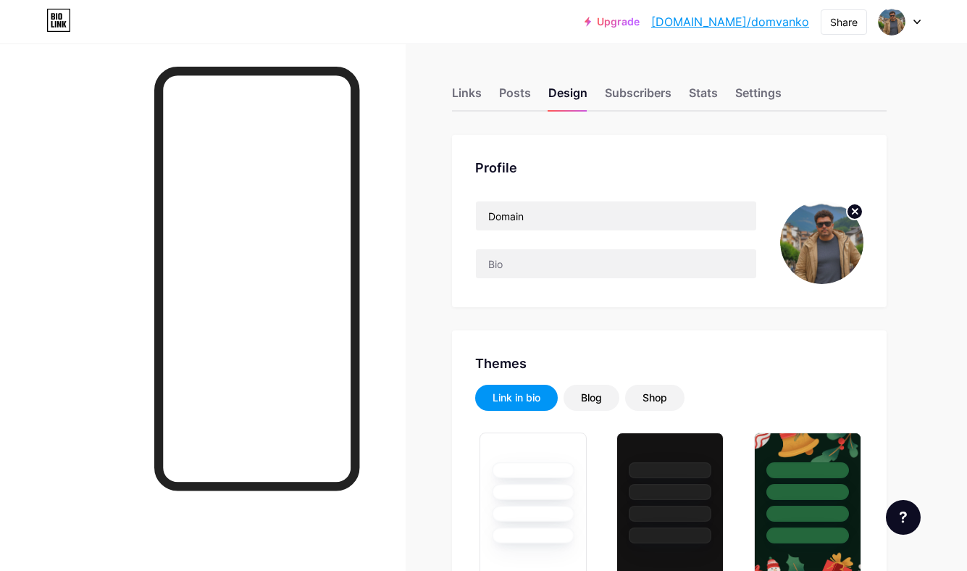
click at [854, 213] on circle at bounding box center [855, 212] width 16 height 16
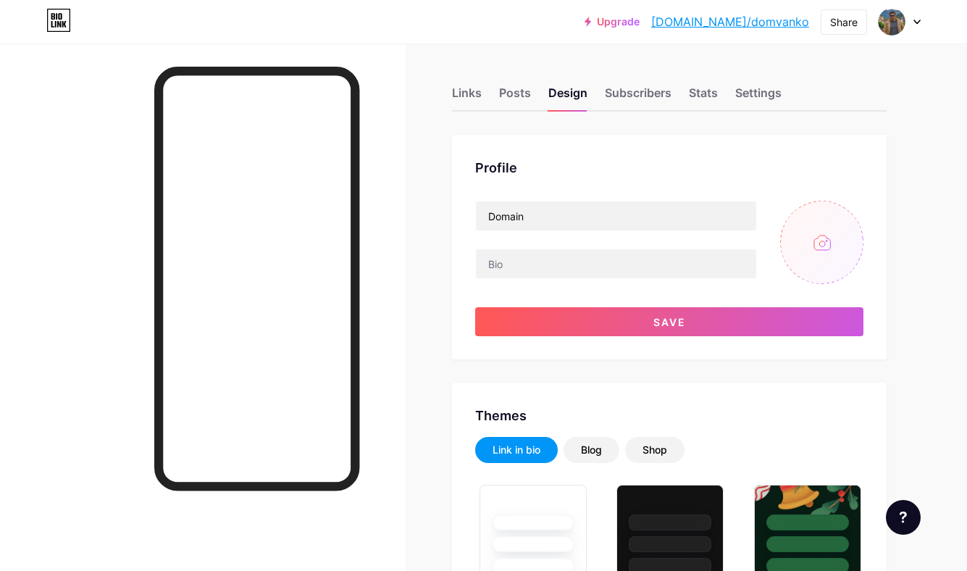
click at [801, 238] on input "file" at bounding box center [822, 242] width 83 height 83
type input "C:\fakepath\crie_vers_es_da_imagem_como_pixar_da.jpeg"
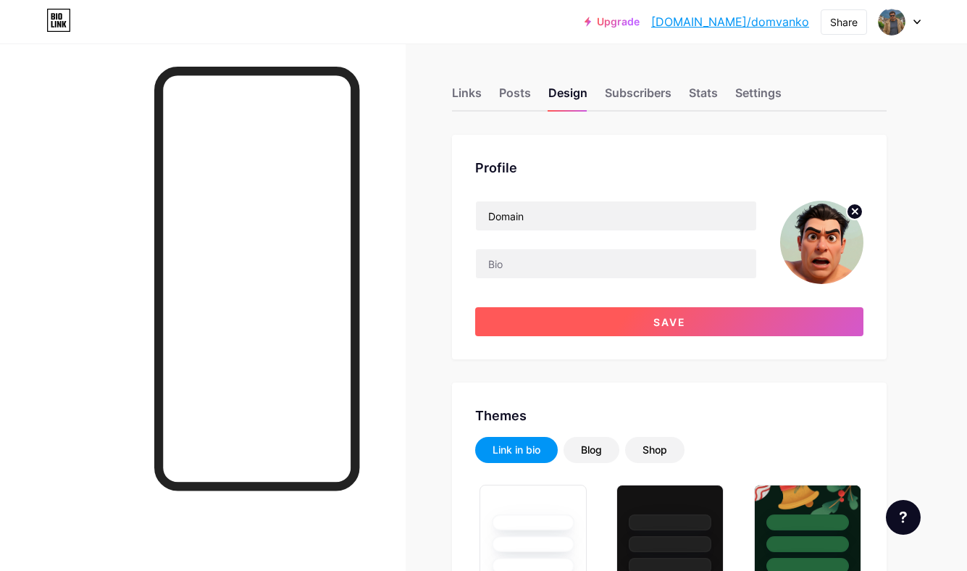
click at [725, 321] on button "Save" at bounding box center [669, 321] width 388 height 29
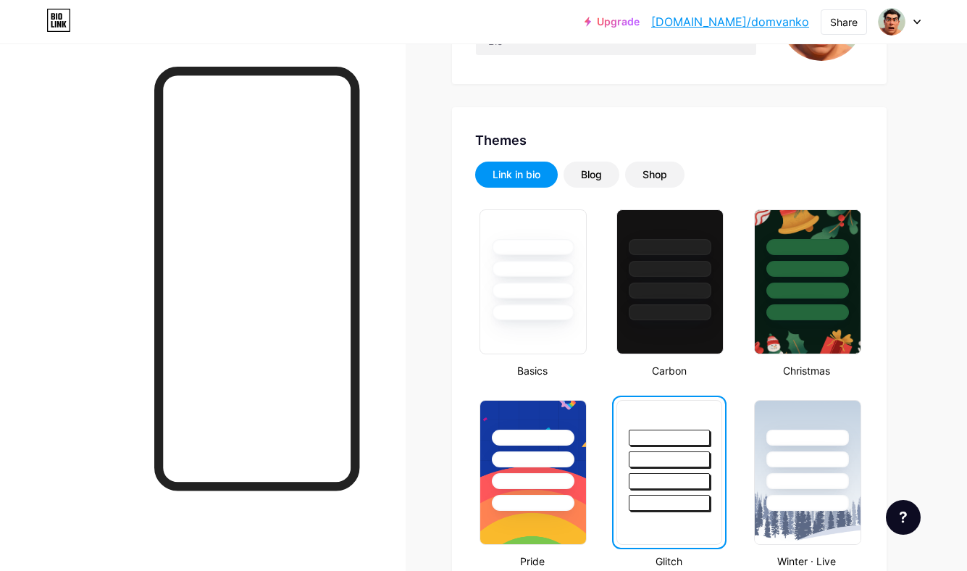
scroll to position [380, 0]
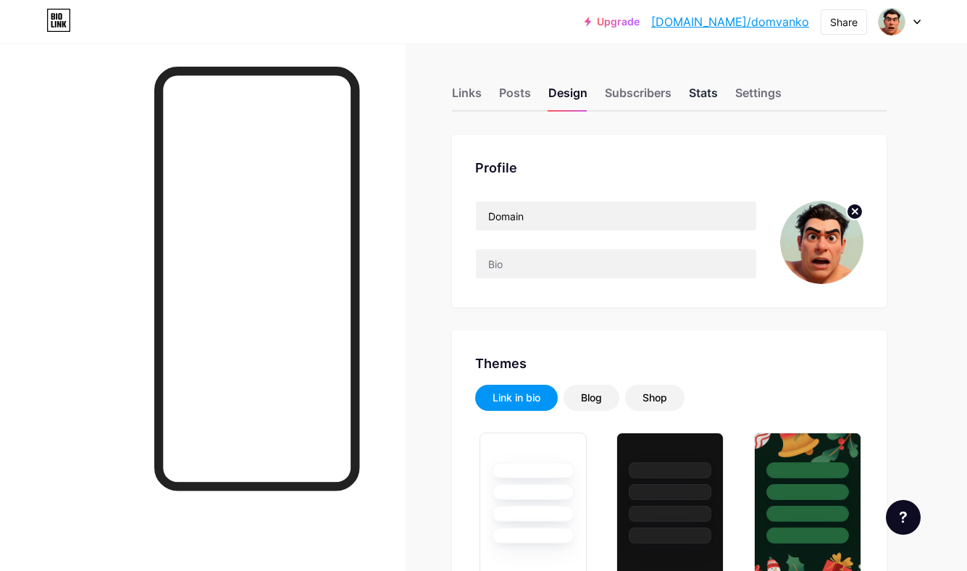
click at [693, 99] on div "Stats" at bounding box center [703, 97] width 29 height 26
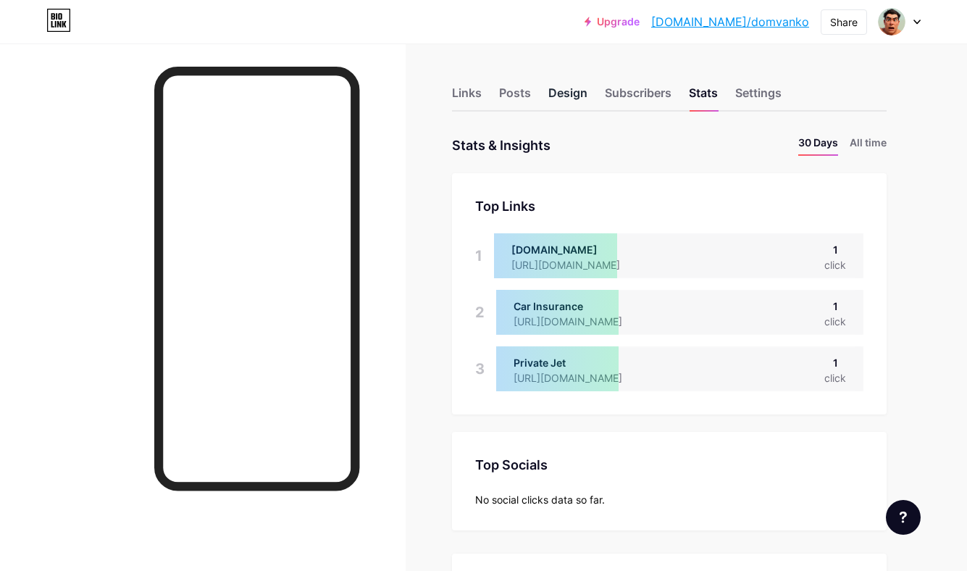
click at [574, 93] on div "Design" at bounding box center [568, 97] width 39 height 26
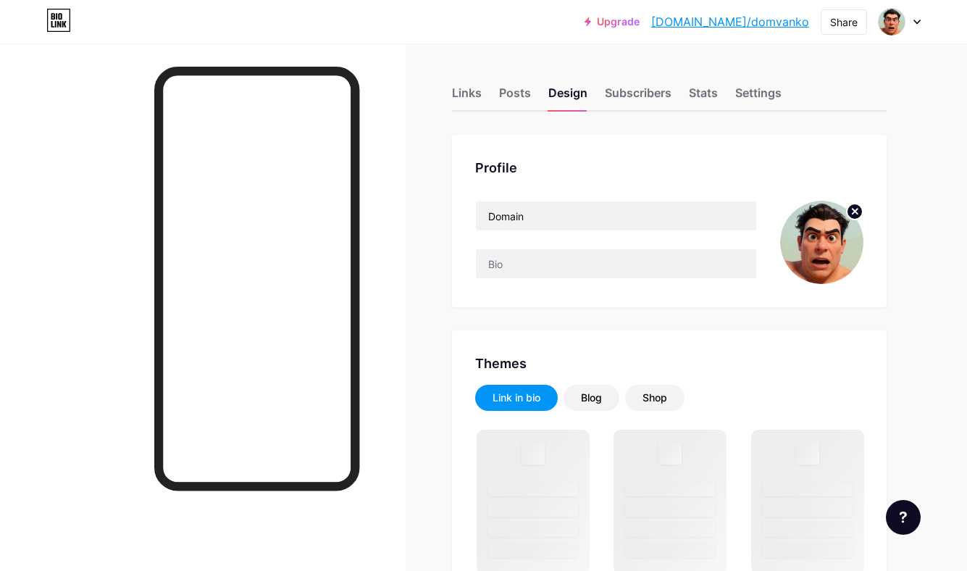
click at [857, 213] on icon at bounding box center [855, 211] width 5 height 5
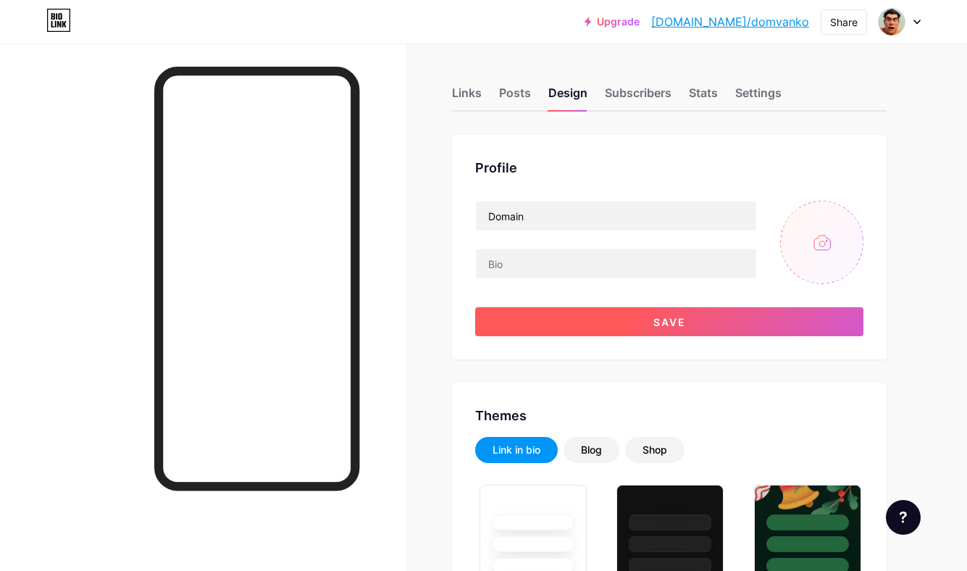
click at [728, 326] on button "Save" at bounding box center [669, 321] width 388 height 29
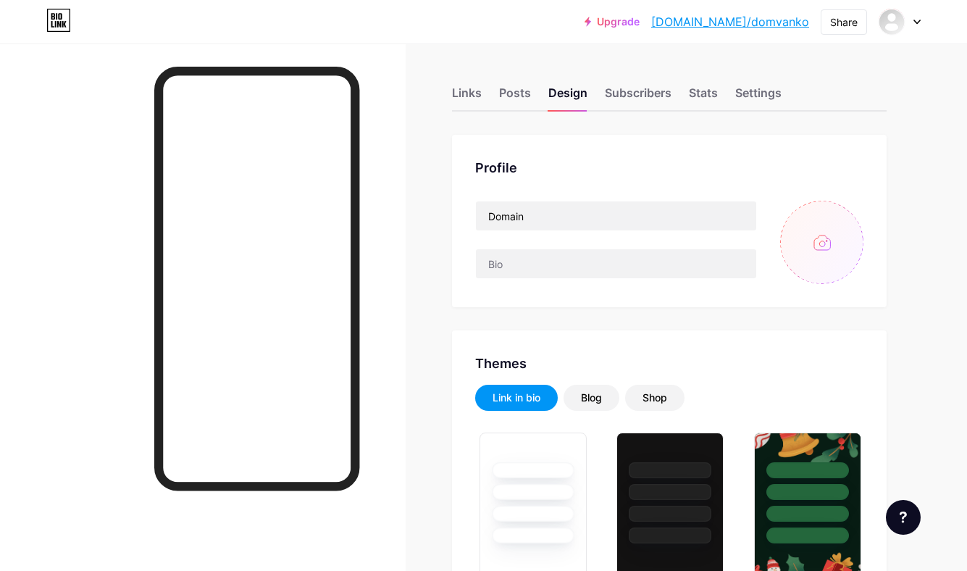
click at [806, 257] on input "file" at bounding box center [822, 242] width 83 height 83
click at [703, 95] on div "Stats" at bounding box center [703, 97] width 29 height 26
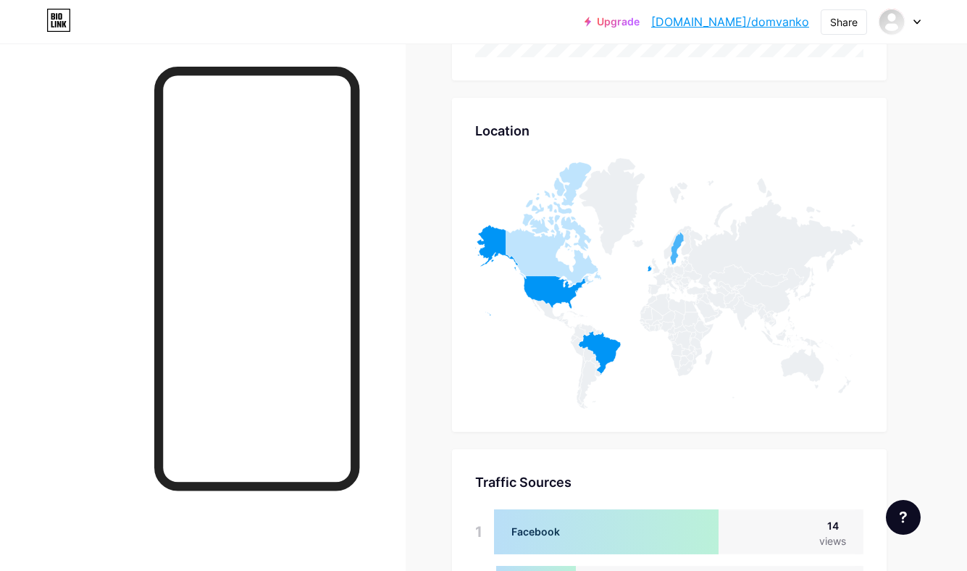
scroll to position [761, 0]
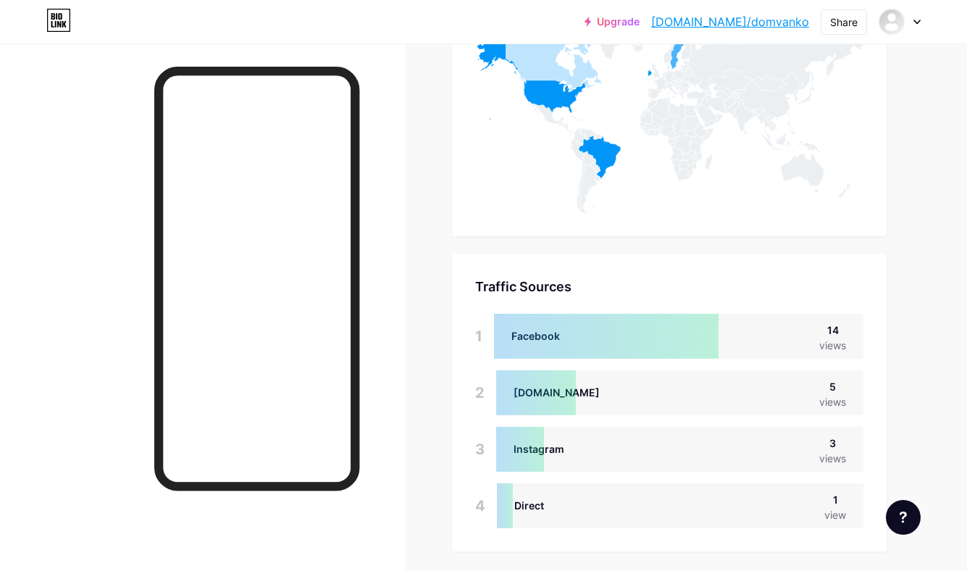
scroll to position [981, 0]
